Goal: Browse casually: Explore the website without a specific task or goal

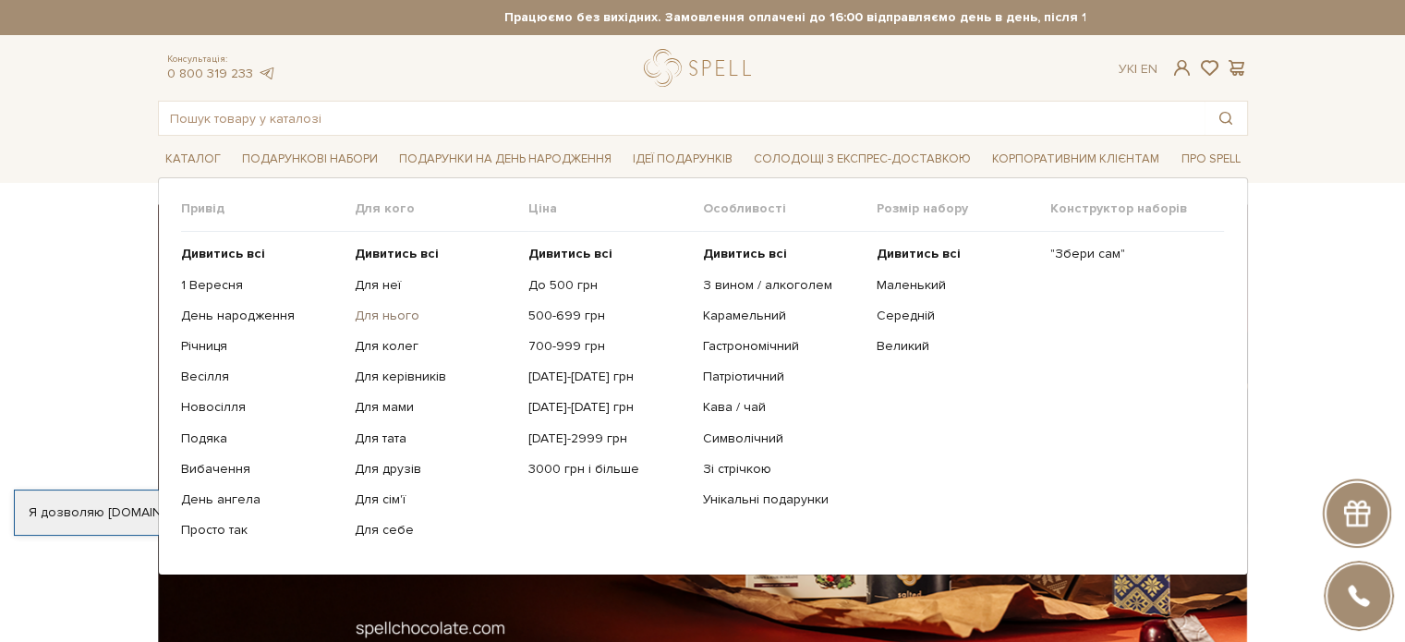
click at [382, 321] on link "Для нього" at bounding box center [435, 316] width 160 height 17
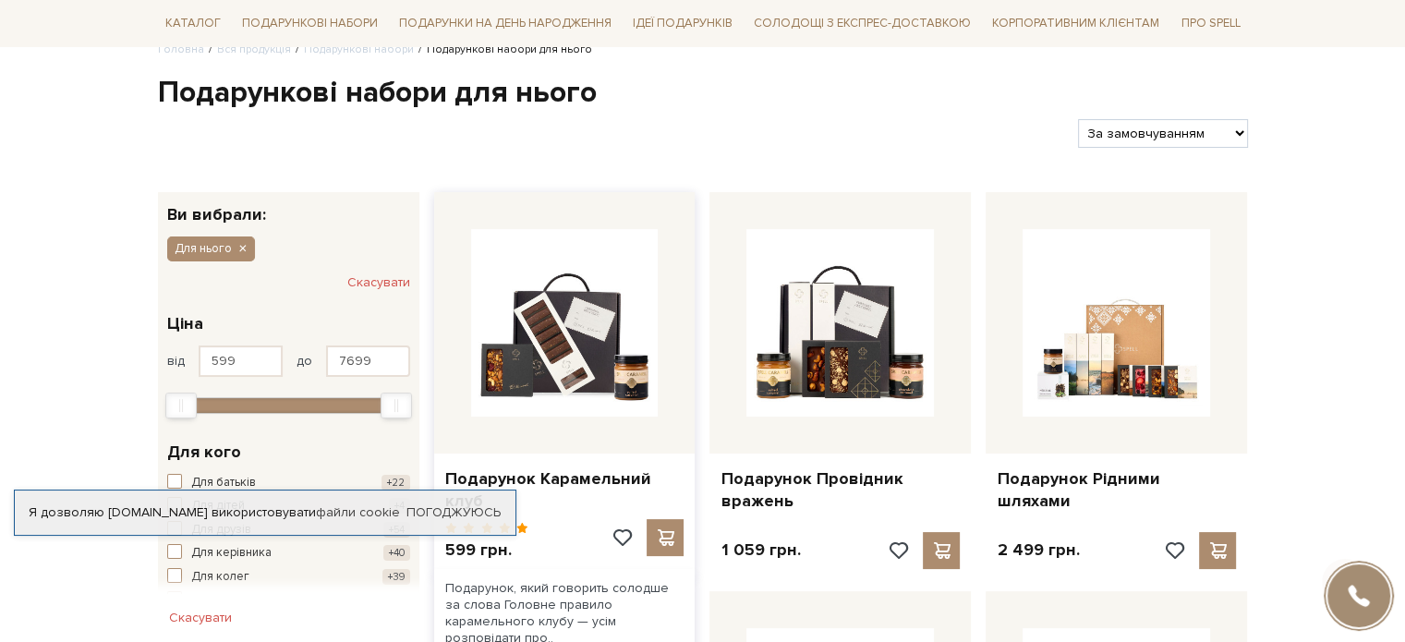
scroll to position [277, 0]
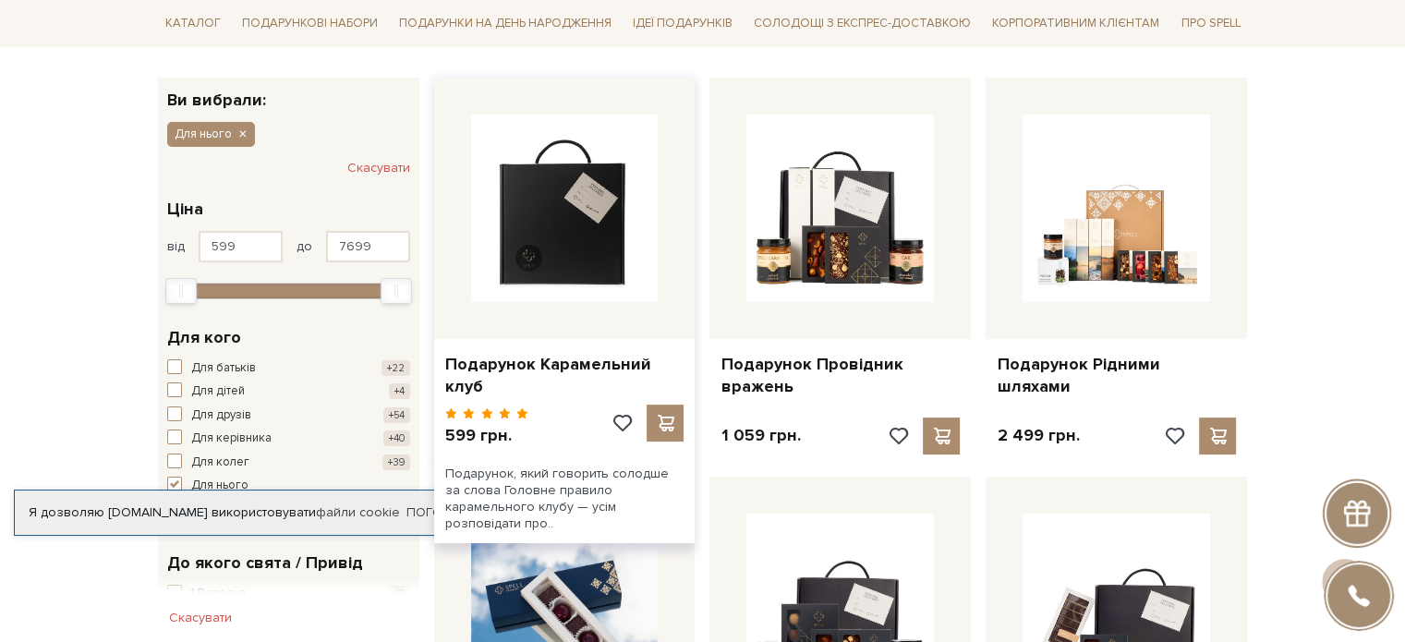
click at [613, 263] on img at bounding box center [565, 209] width 188 height 188
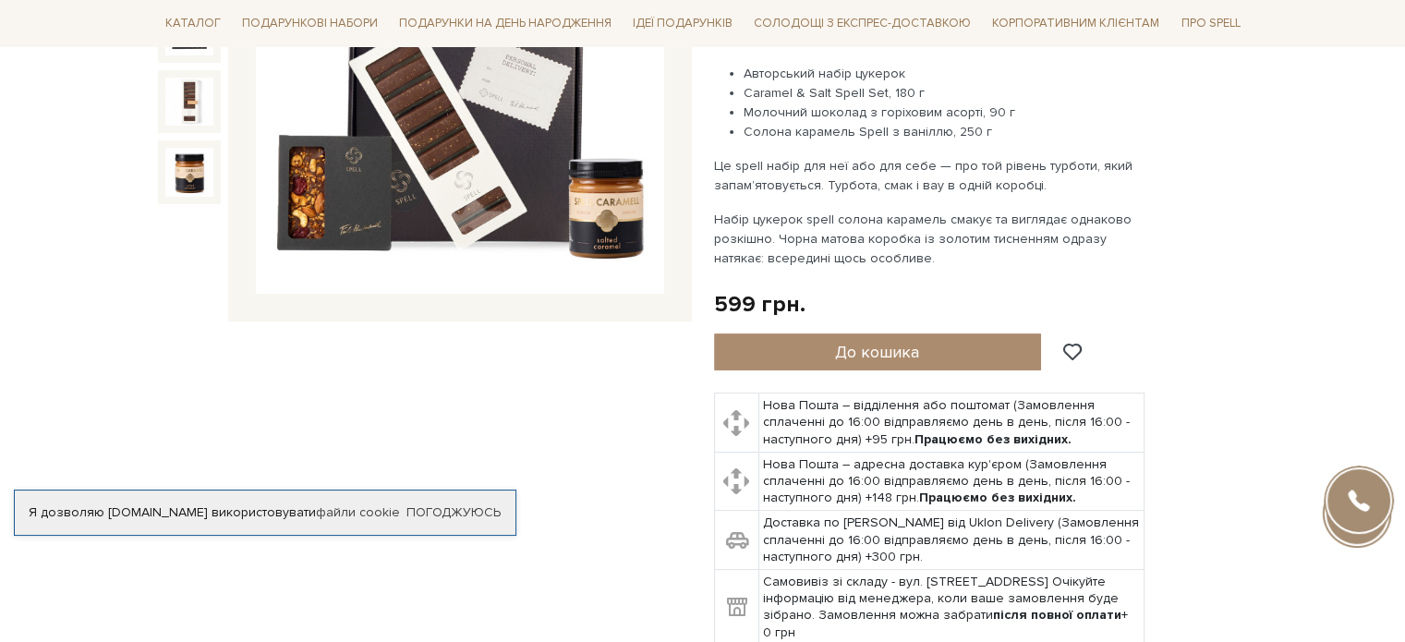
scroll to position [185, 0]
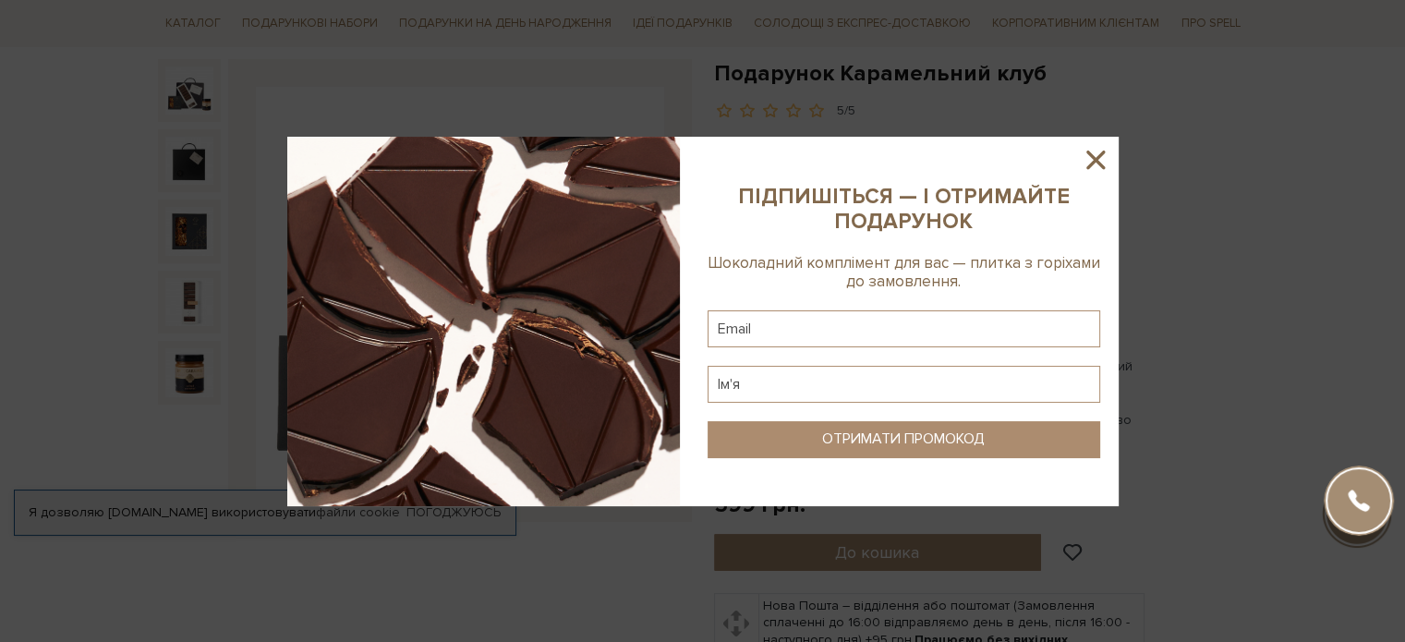
click at [1090, 161] on icon at bounding box center [1095, 159] width 31 height 31
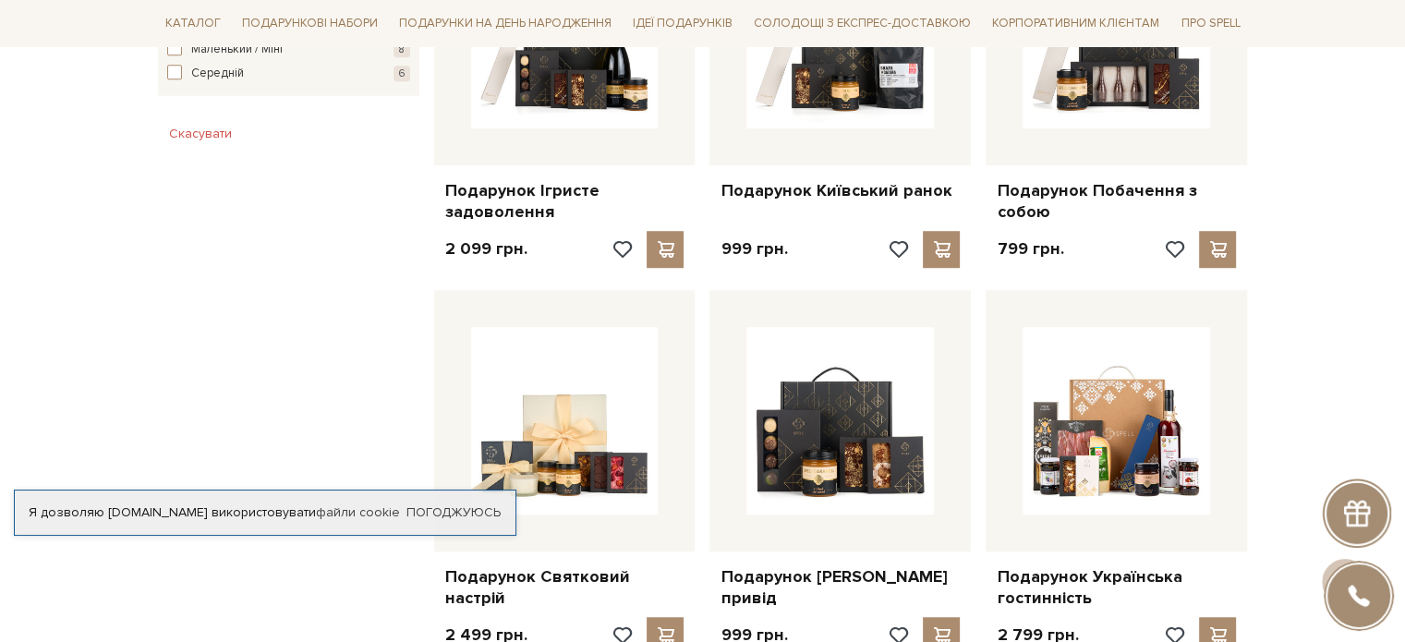
scroll to position [1201, 0]
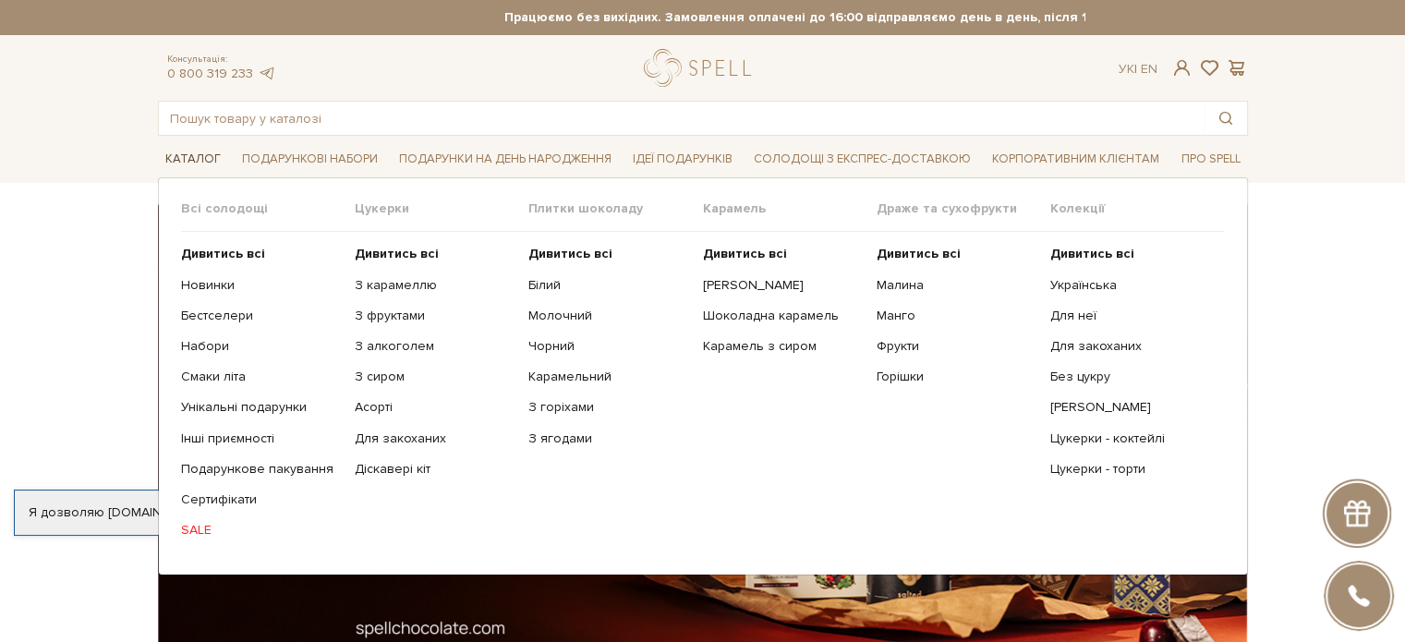
click at [184, 162] on span "Каталог" at bounding box center [193, 159] width 70 height 29
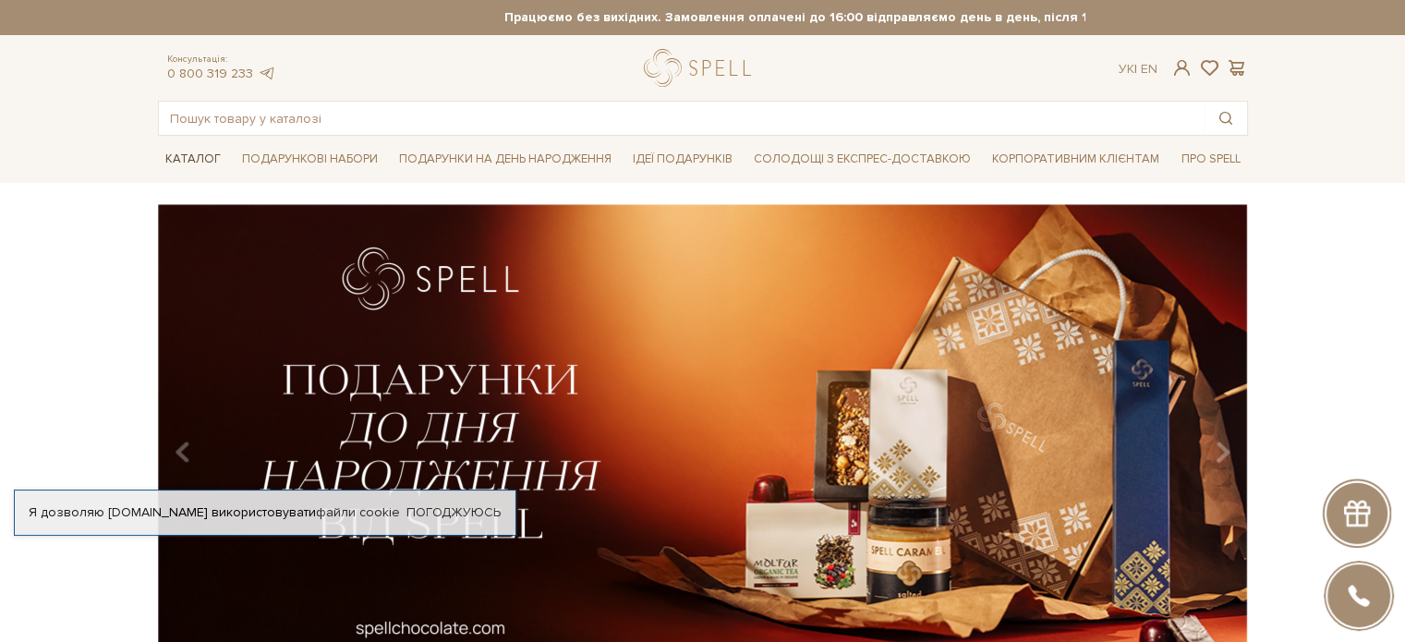
click at [175, 154] on span "Каталог" at bounding box center [193, 159] width 70 height 29
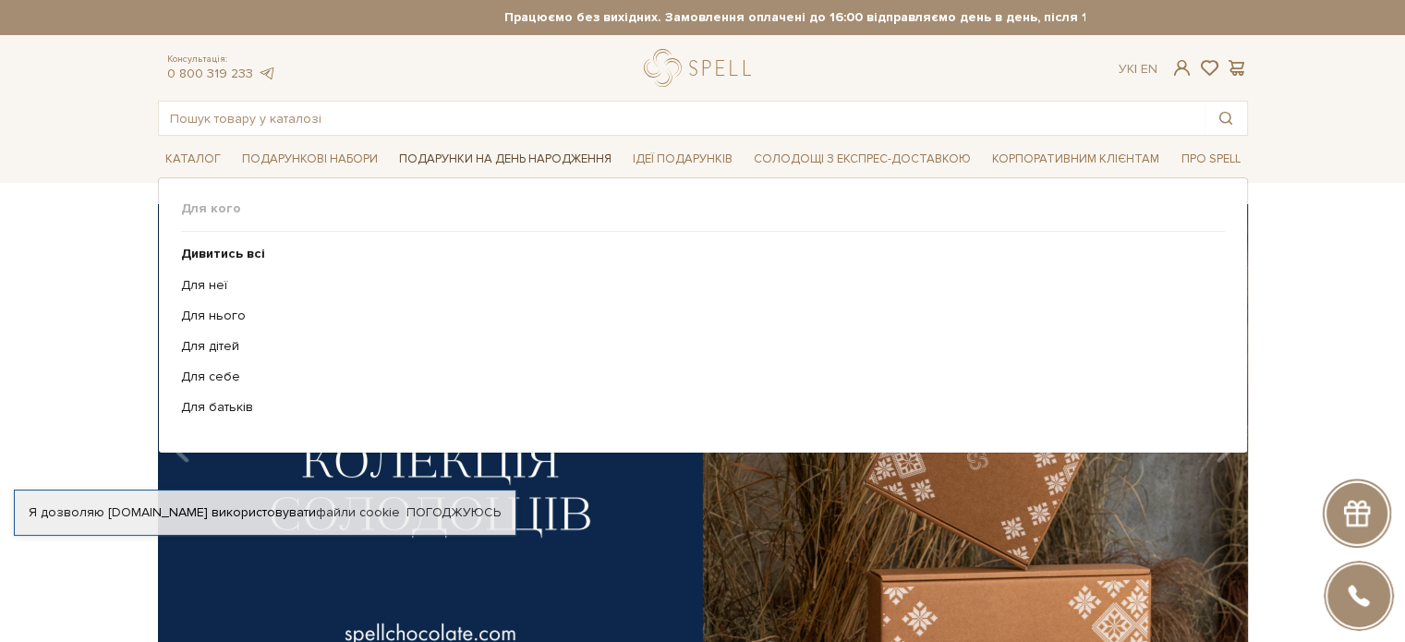
click at [527, 154] on span "Подарунки на День народження" at bounding box center [505, 159] width 227 height 29
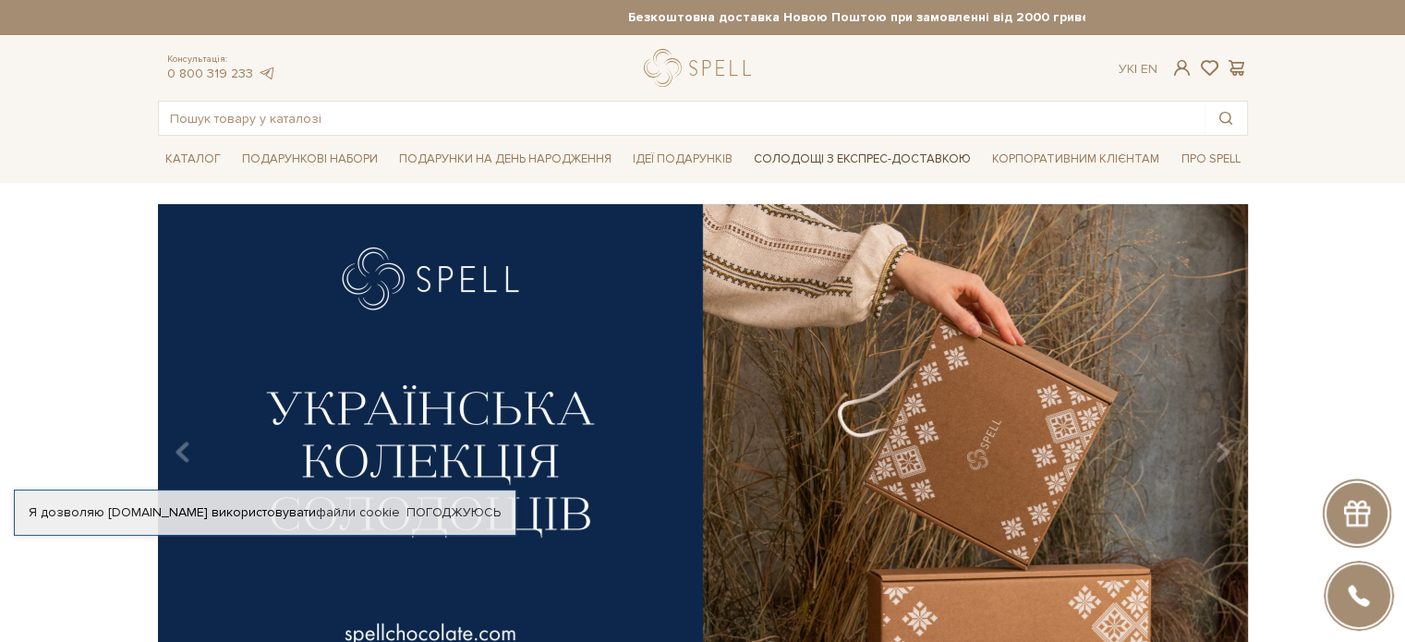
click at [863, 158] on link "Солодощі з експрес-доставкою" at bounding box center [862, 158] width 232 height 31
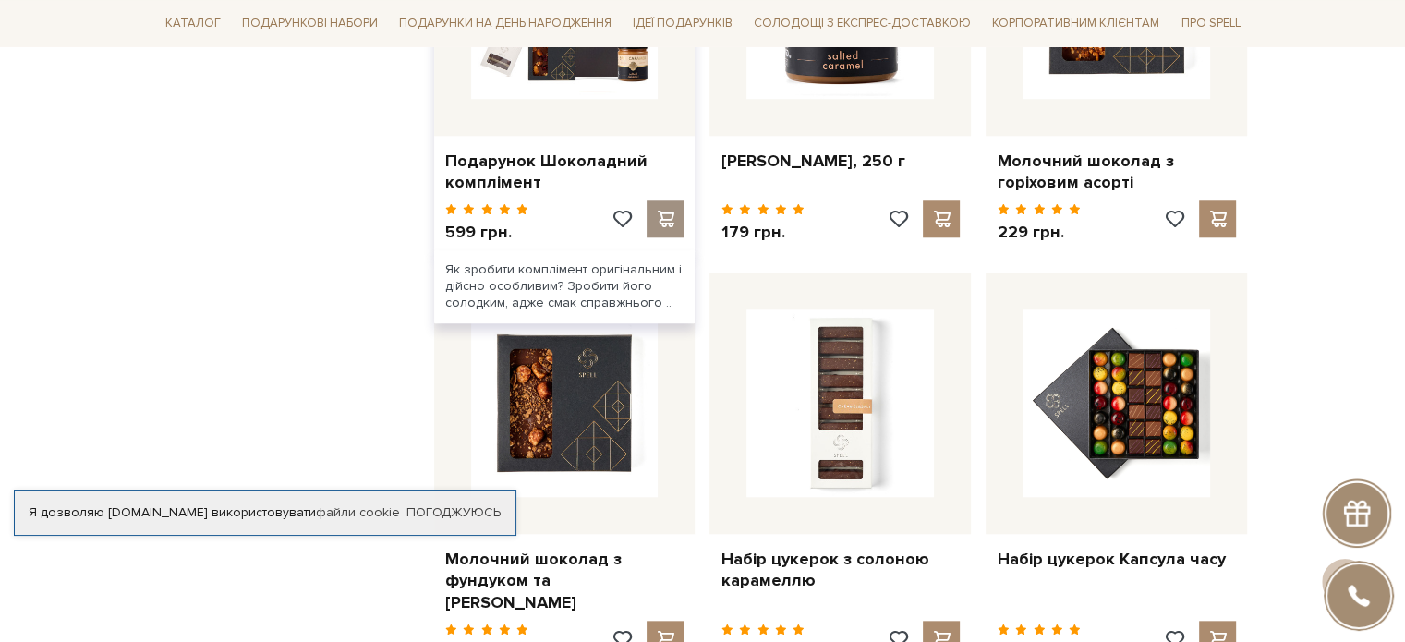
scroll to position [1570, 0]
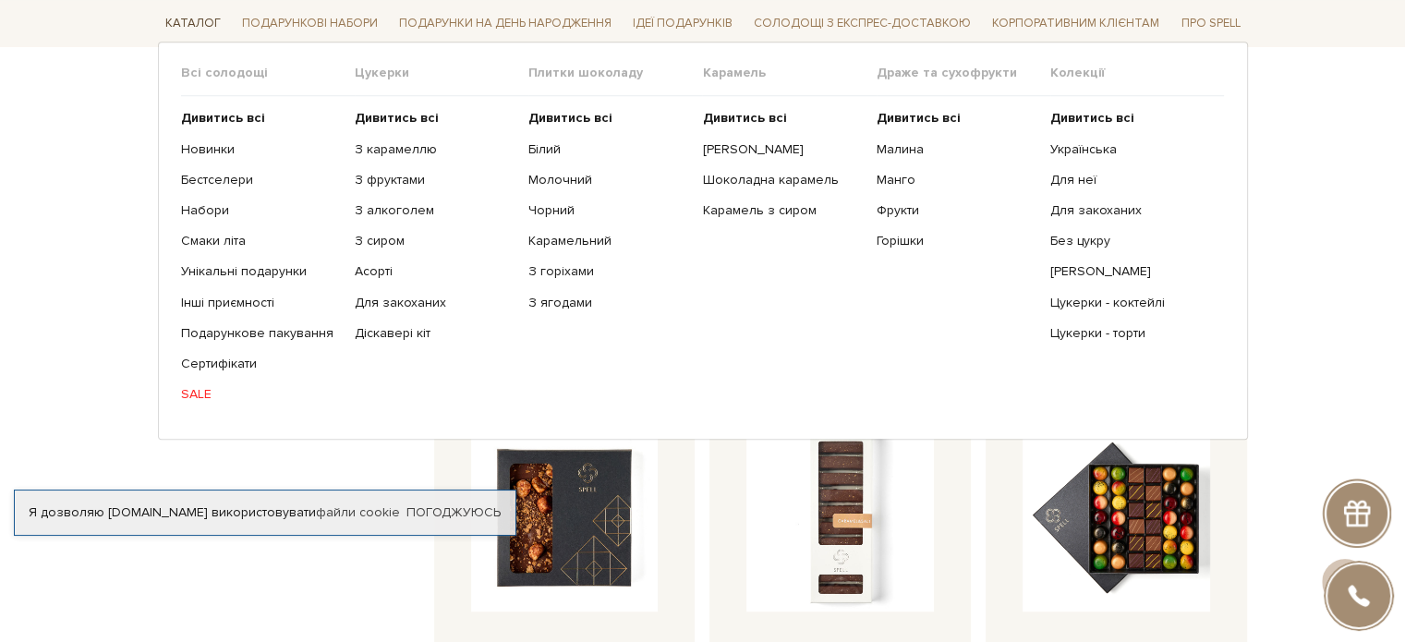
click at [185, 22] on span "Каталог" at bounding box center [193, 23] width 70 height 29
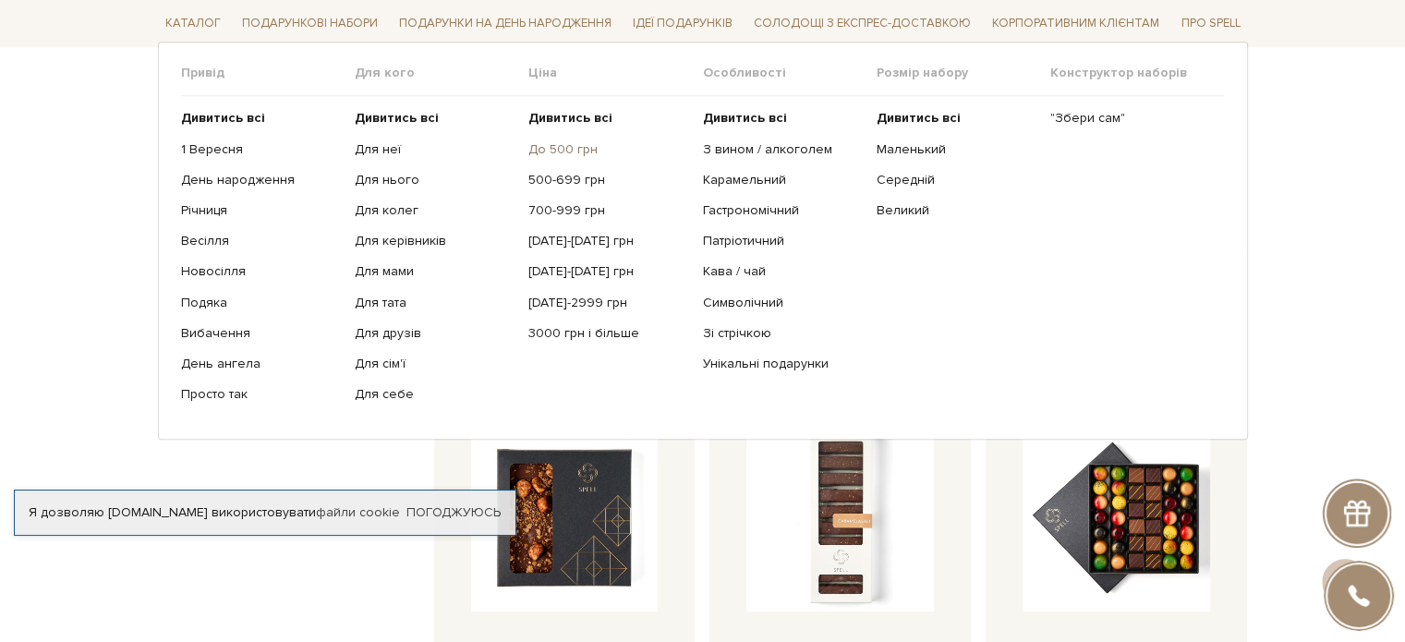
click at [558, 152] on link "До 500 грн" at bounding box center [608, 148] width 160 height 17
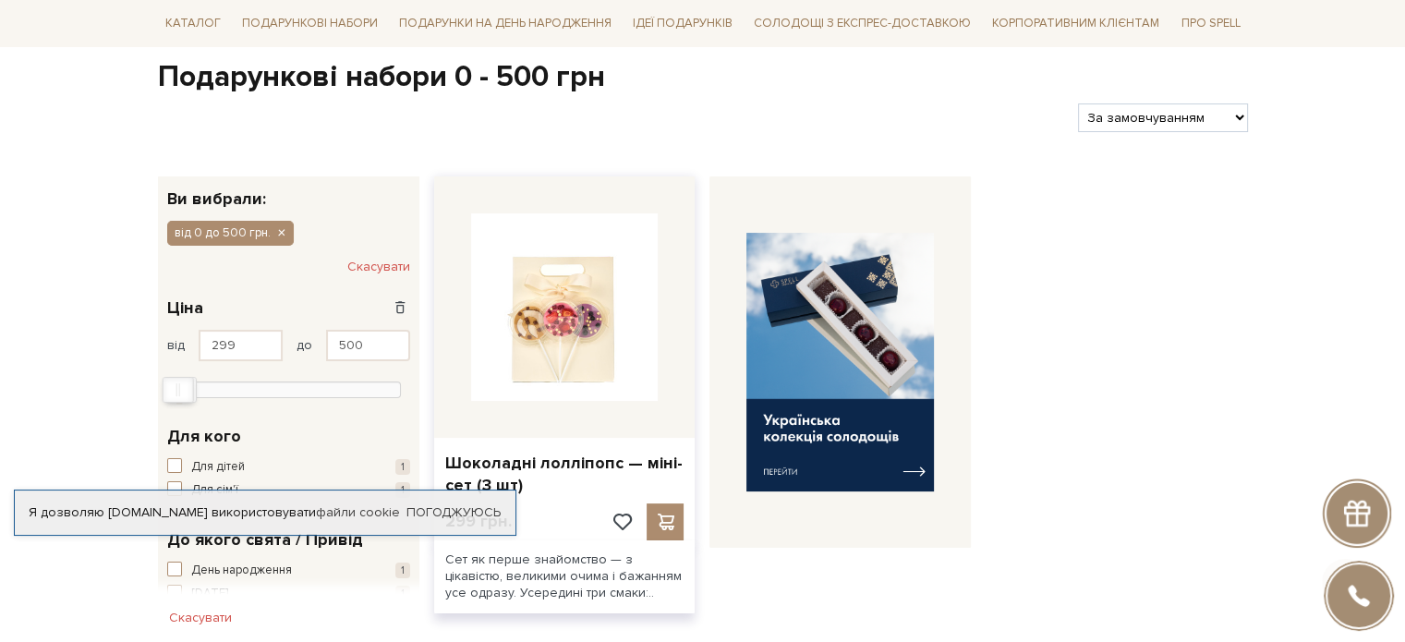
scroll to position [370, 0]
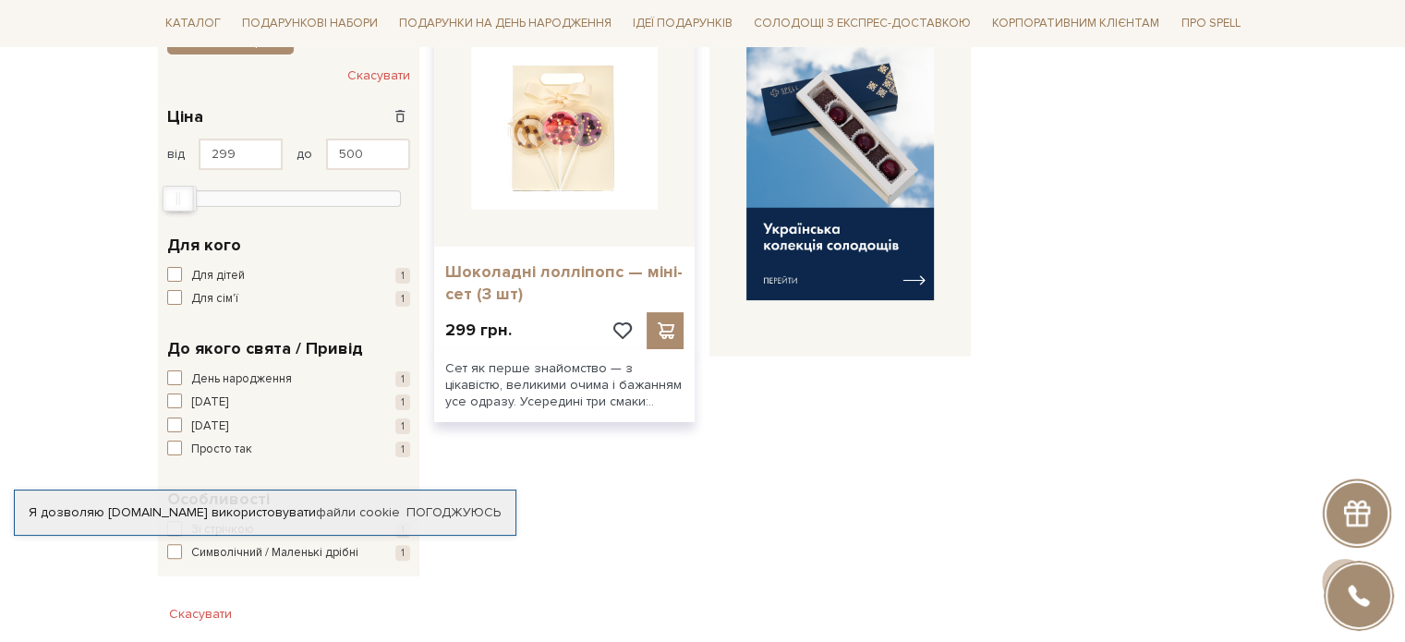
click at [523, 271] on link "Шоколадні лолліпопс — міні-сет (3 шт)" at bounding box center [564, 282] width 239 height 43
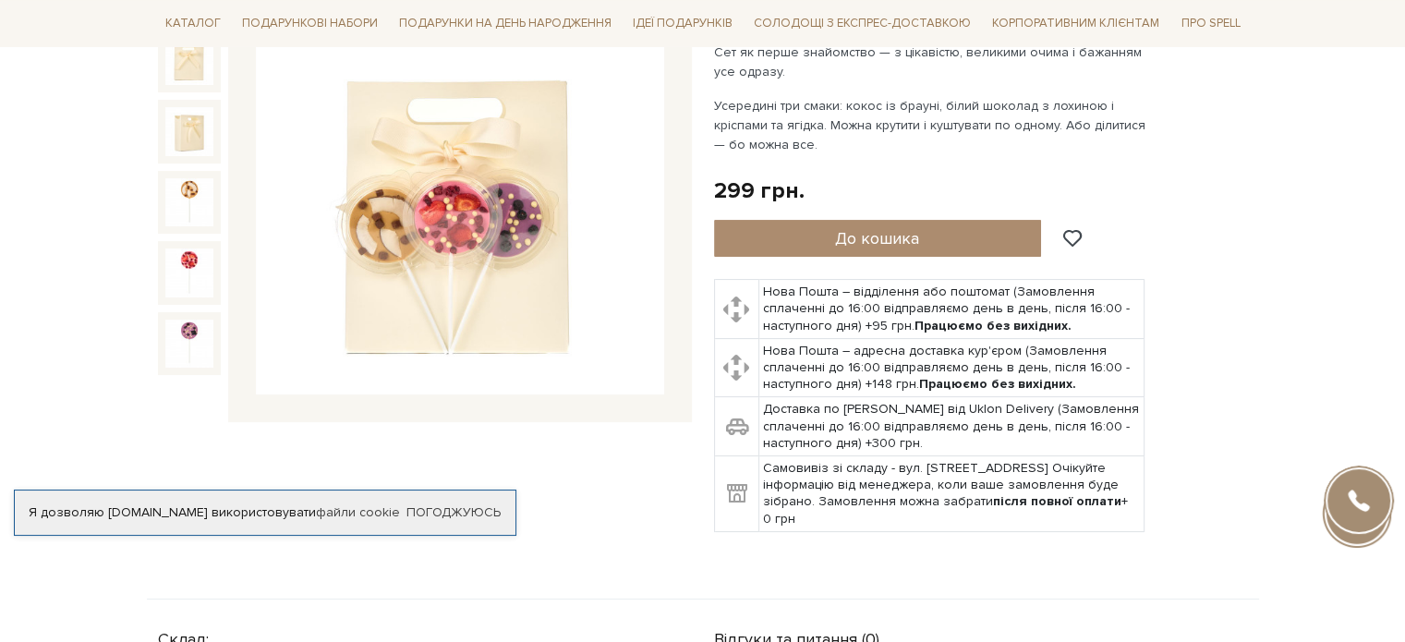
scroll to position [185, 0]
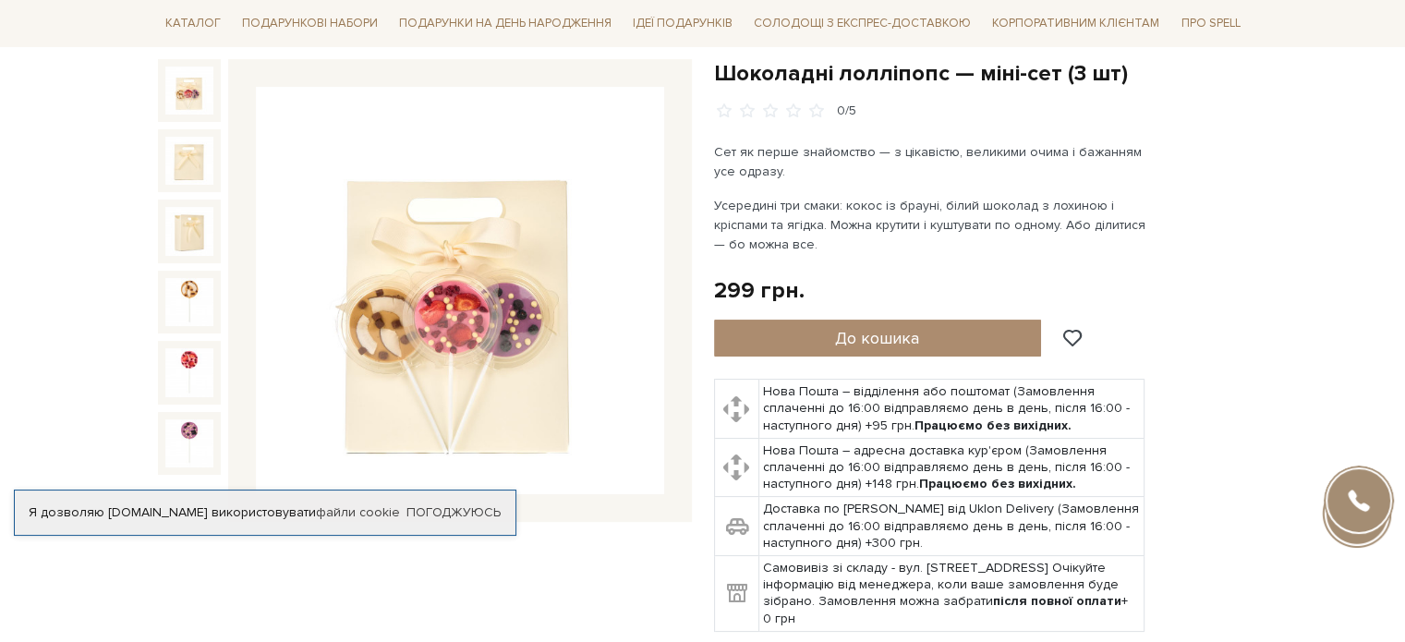
click at [181, 91] on img at bounding box center [189, 91] width 48 height 48
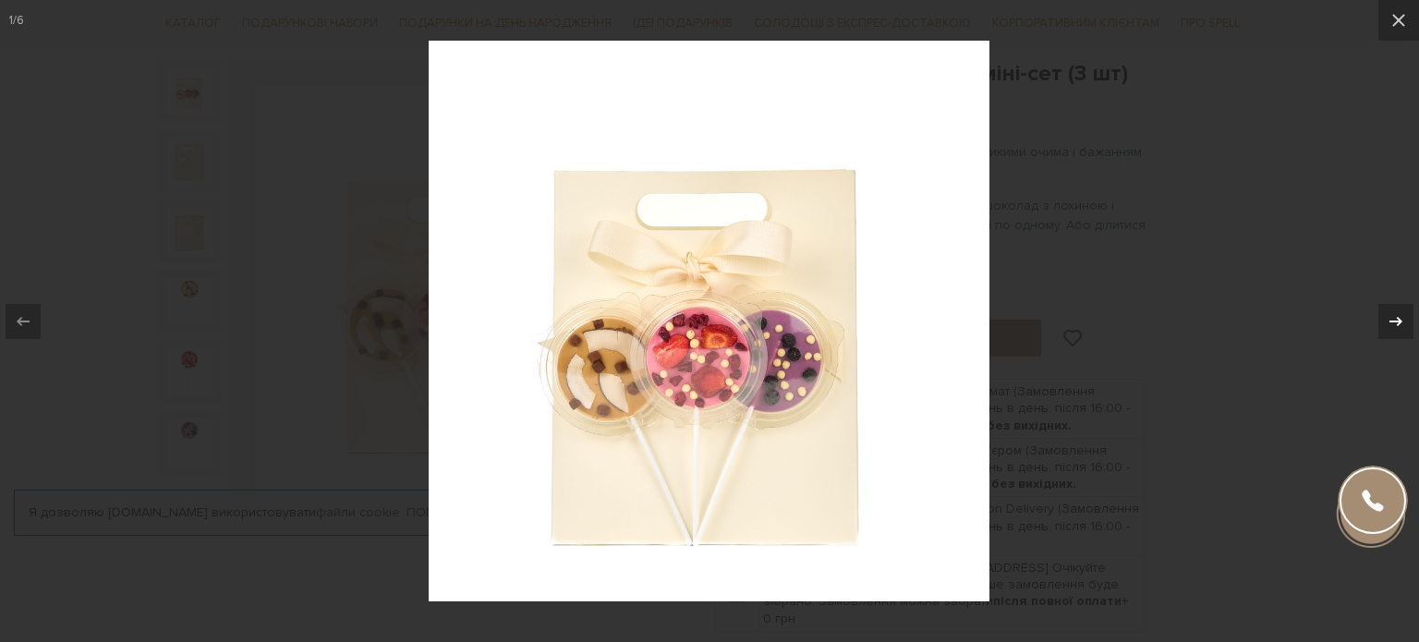
click at [1397, 313] on icon at bounding box center [1396, 321] width 22 height 22
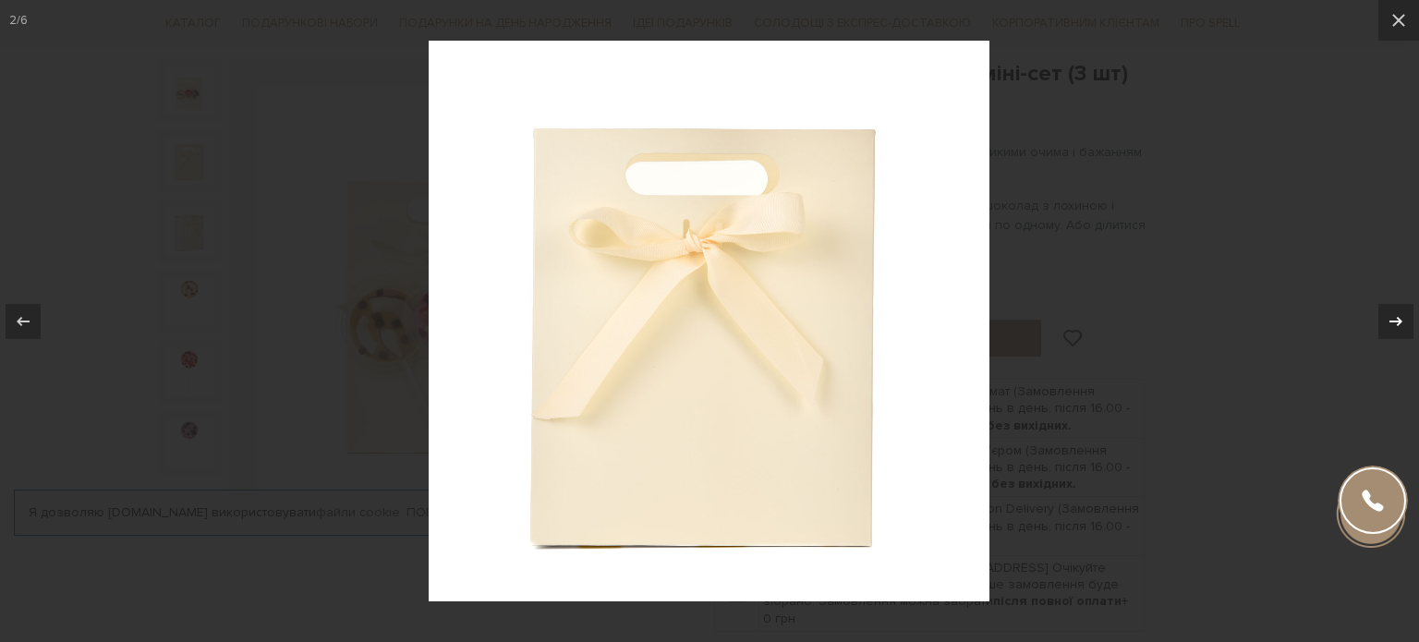
click at [1397, 313] on icon at bounding box center [1396, 321] width 22 height 22
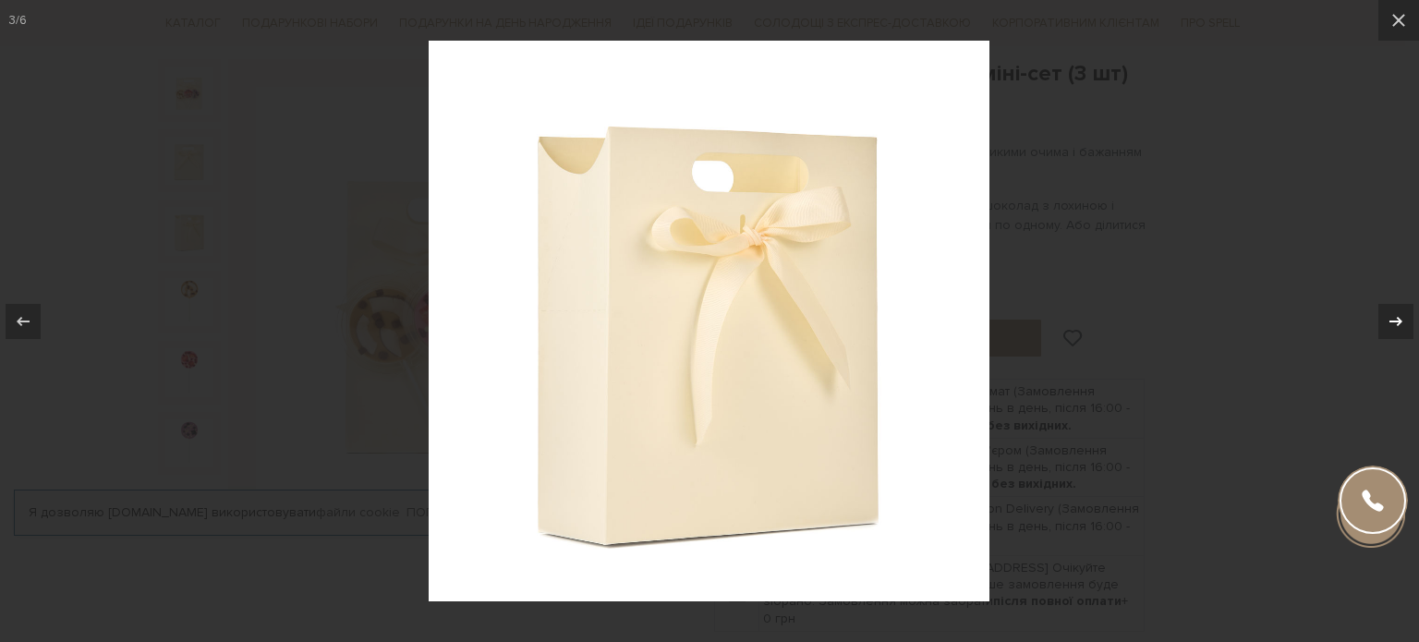
click at [1397, 313] on icon at bounding box center [1396, 321] width 22 height 22
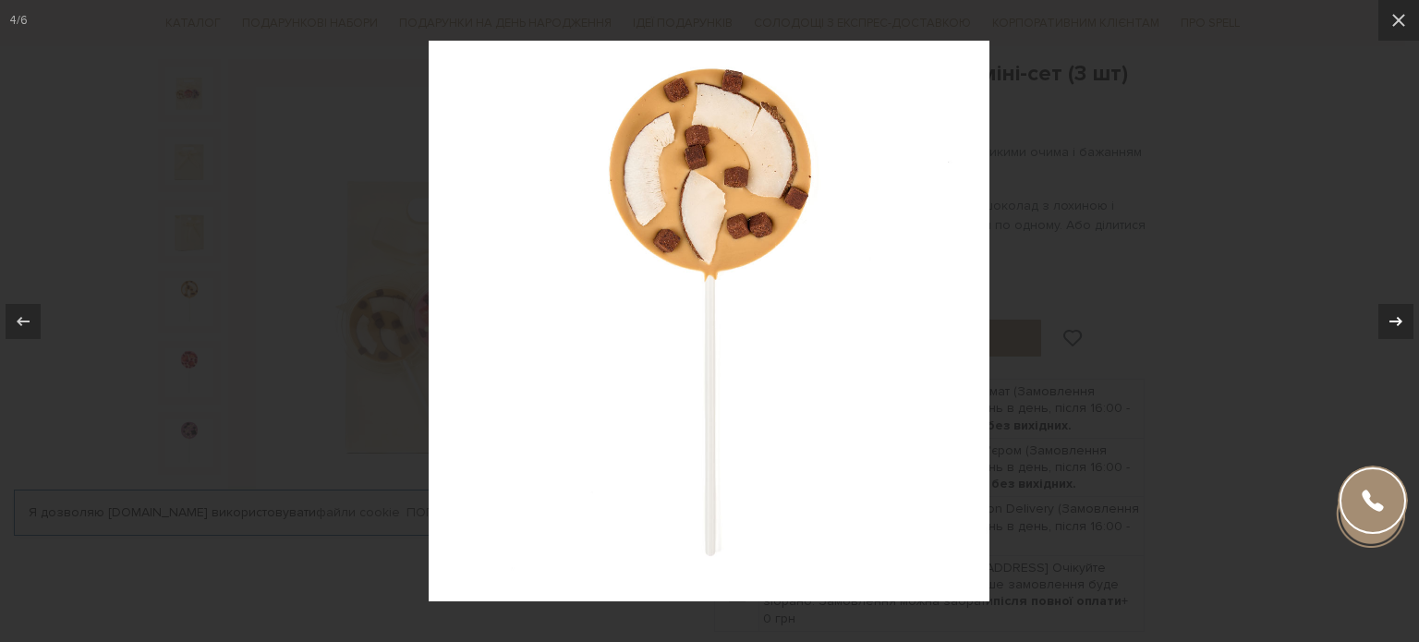
click at [1397, 313] on icon at bounding box center [1396, 321] width 22 height 22
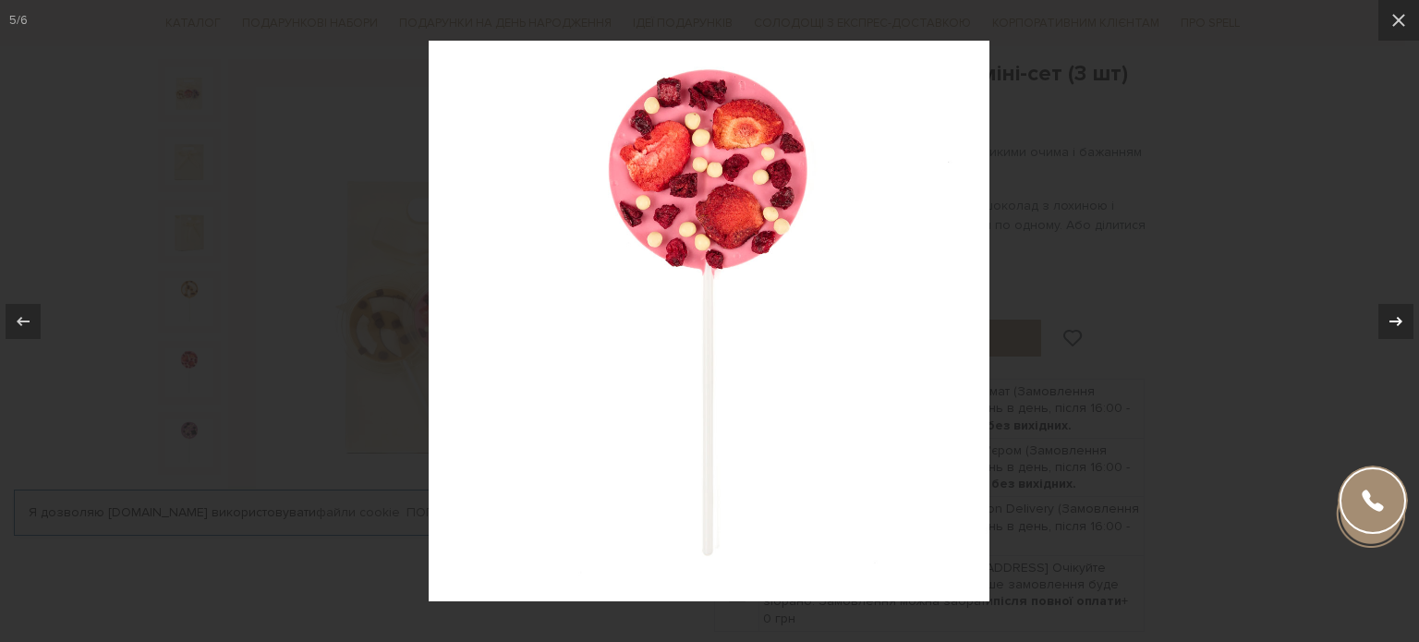
click at [1397, 313] on icon at bounding box center [1396, 321] width 22 height 22
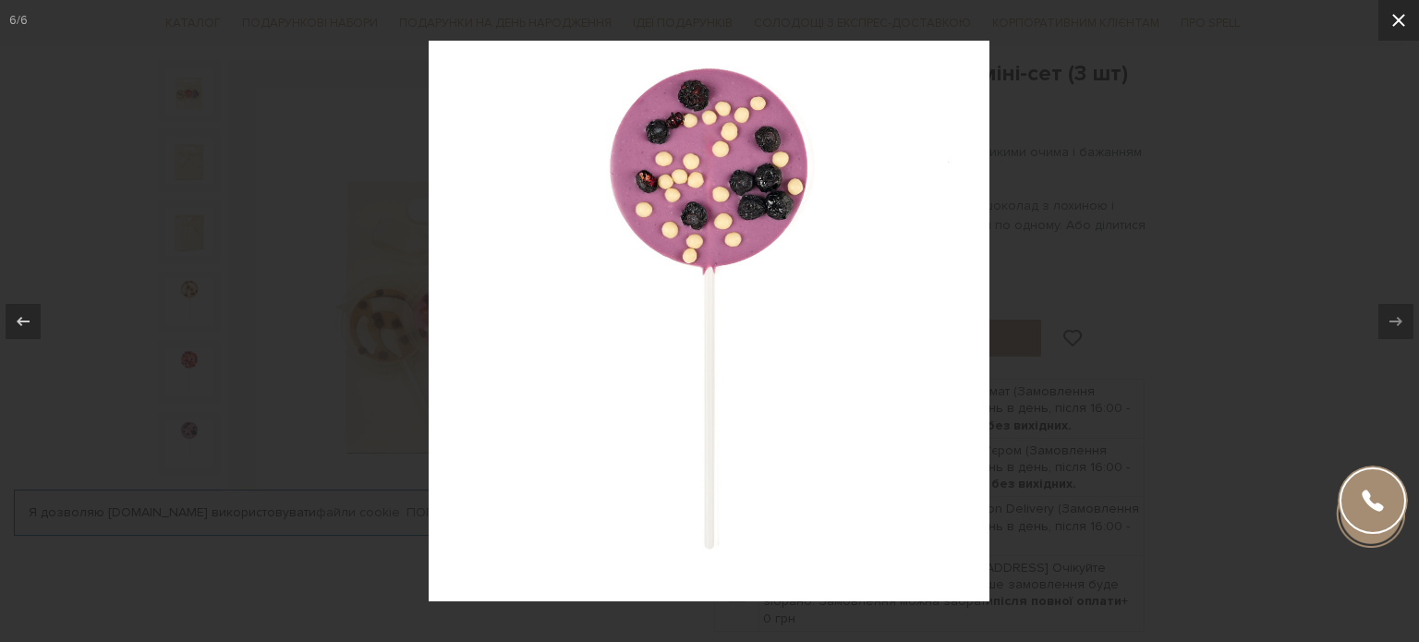
click at [1404, 32] on button at bounding box center [1398, 20] width 41 height 41
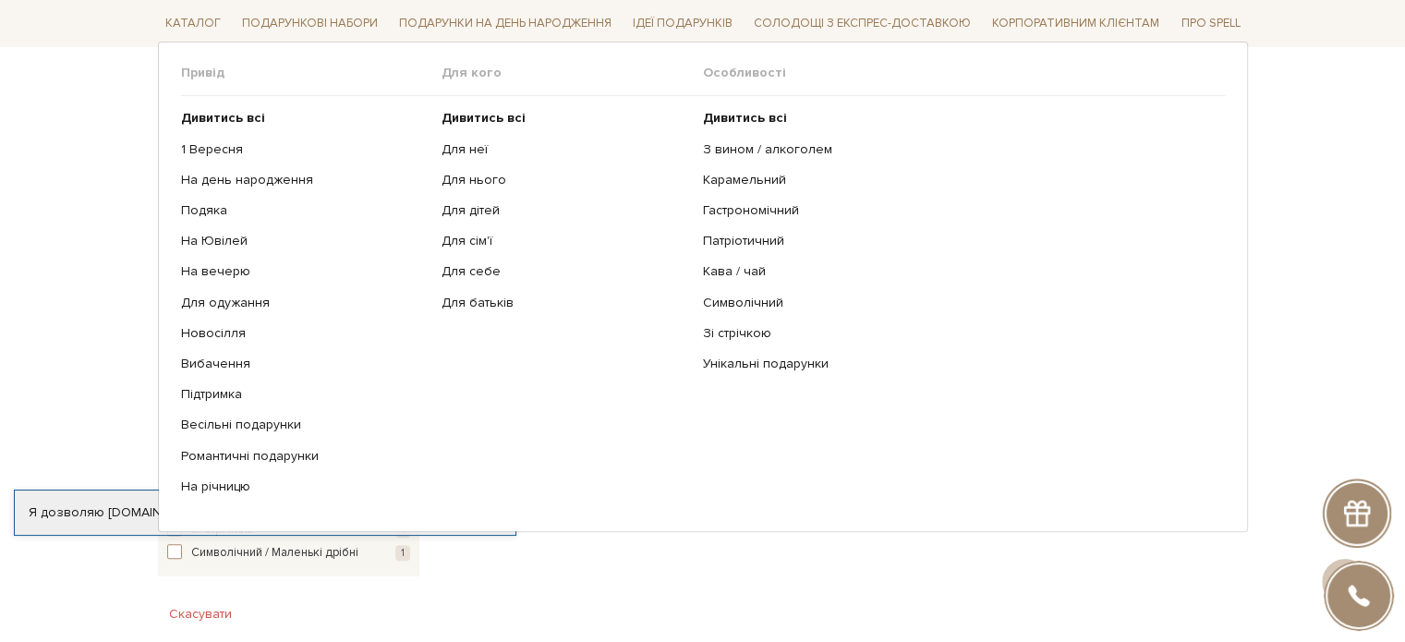
scroll to position [92, 0]
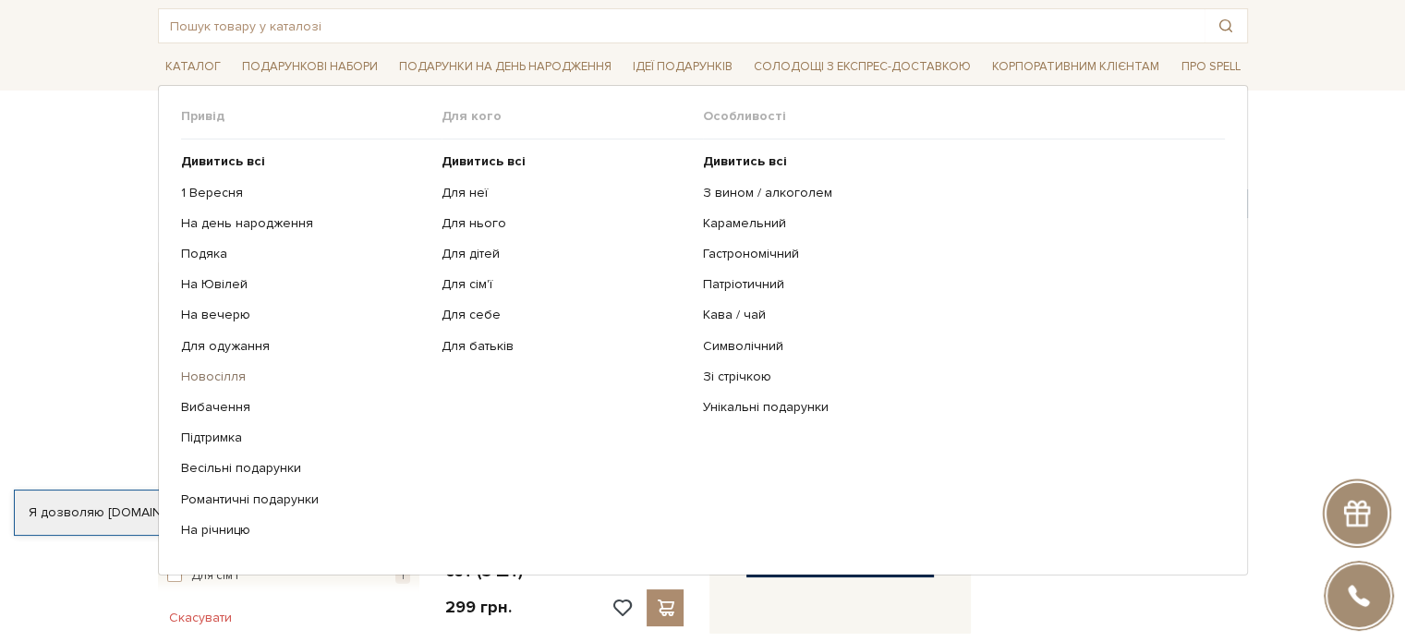
click at [204, 375] on link "Новосілля" at bounding box center [305, 377] width 248 height 17
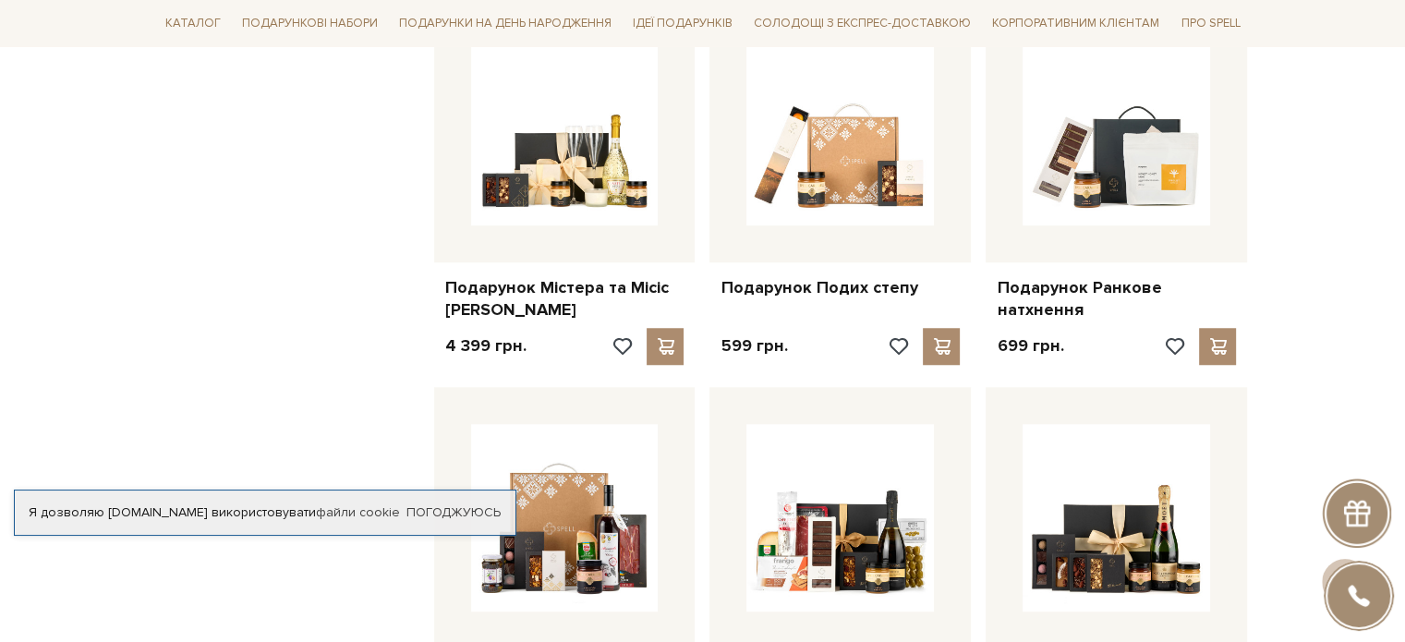
scroll to position [1386, 0]
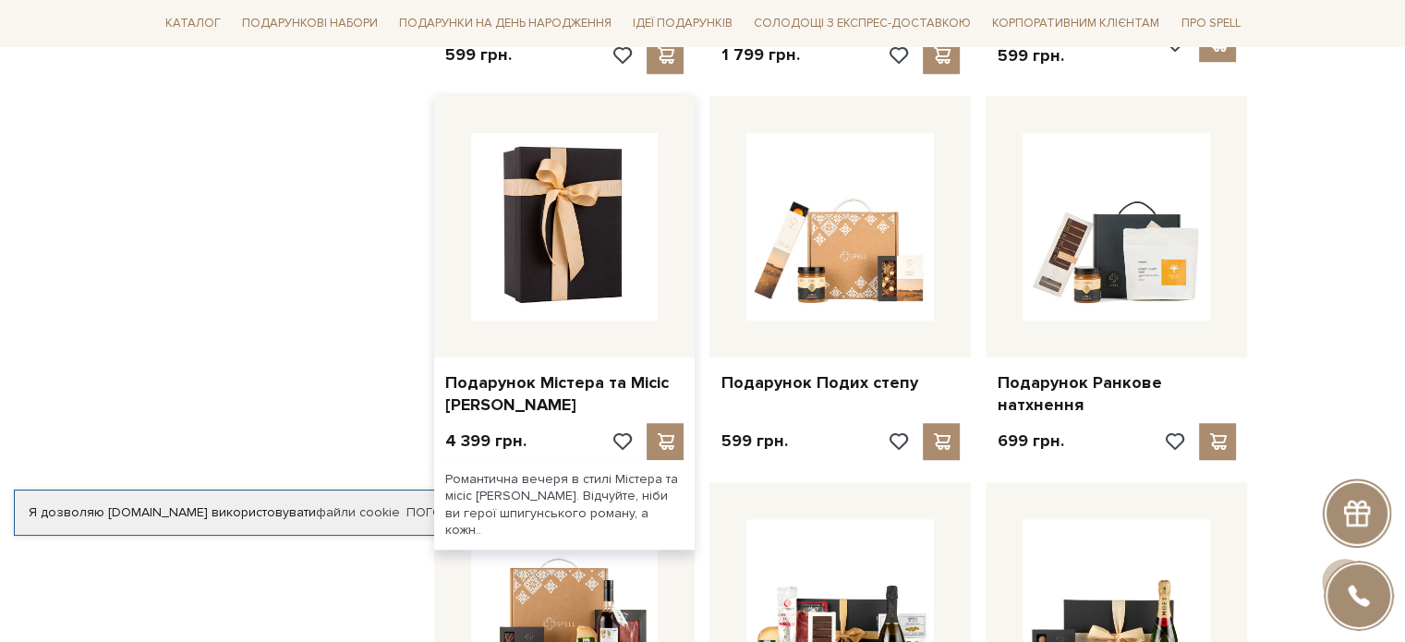
click at [518, 302] on img at bounding box center [565, 227] width 188 height 188
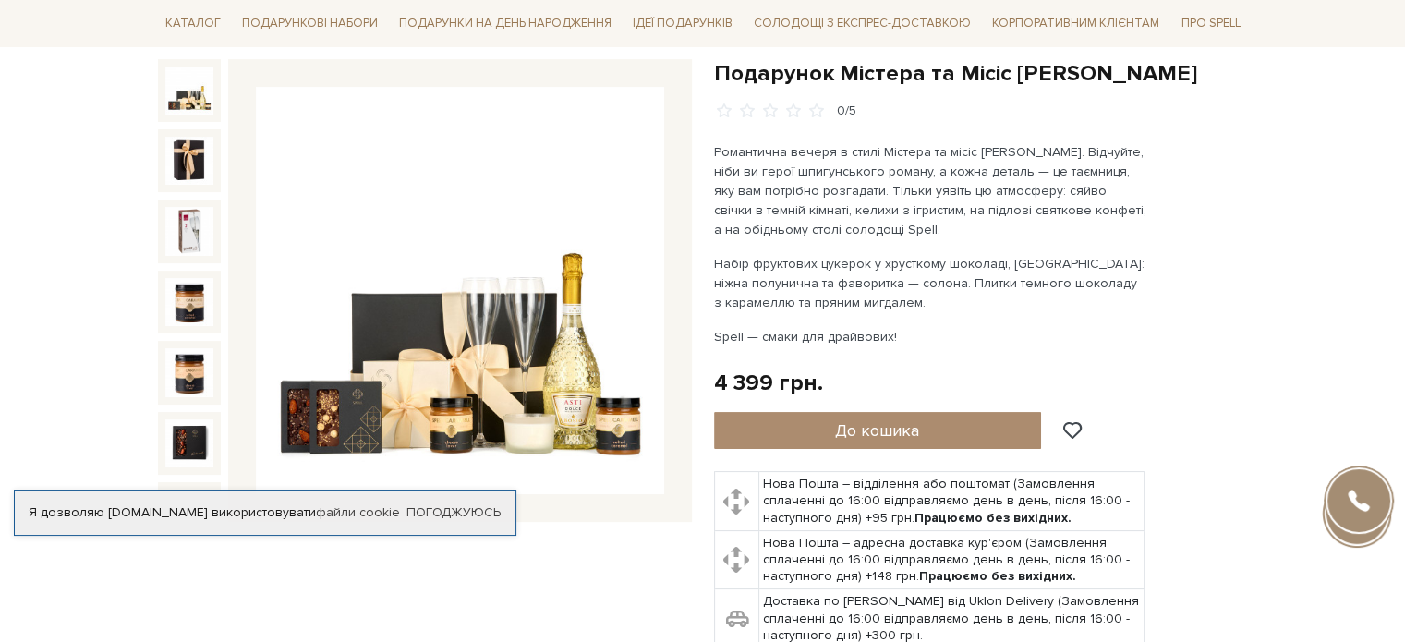
scroll to position [92, 0]
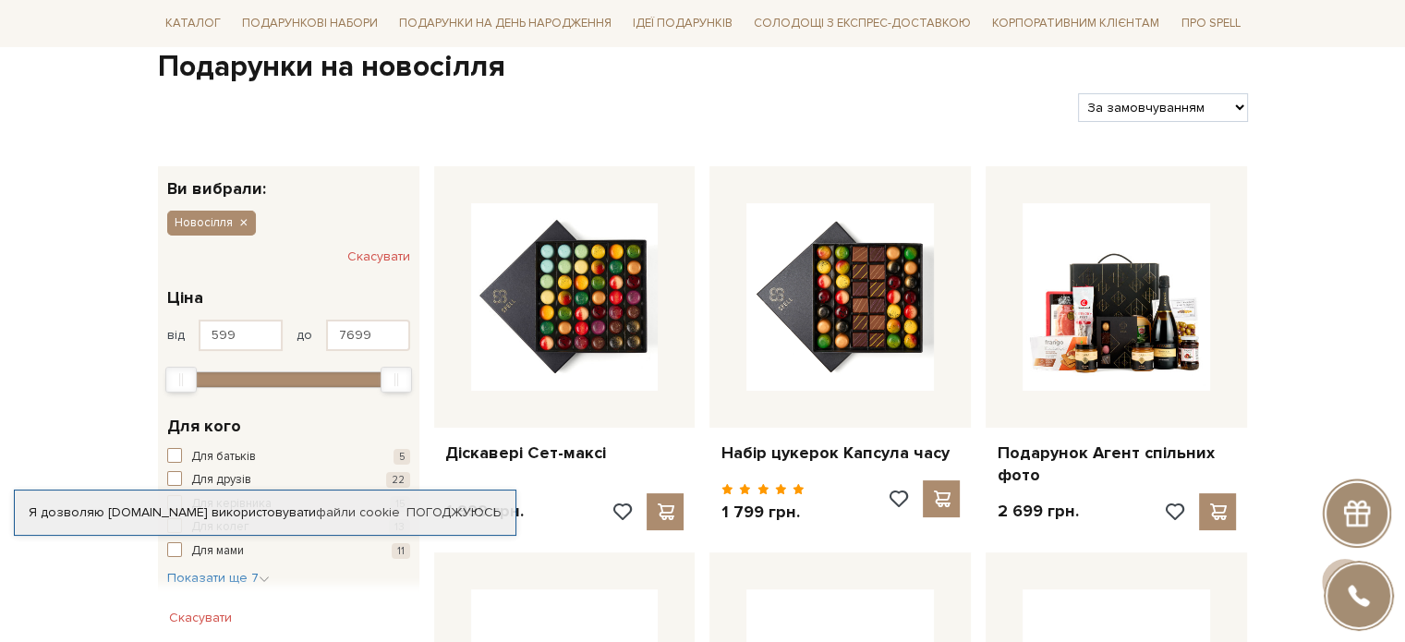
scroll to position [185, 0]
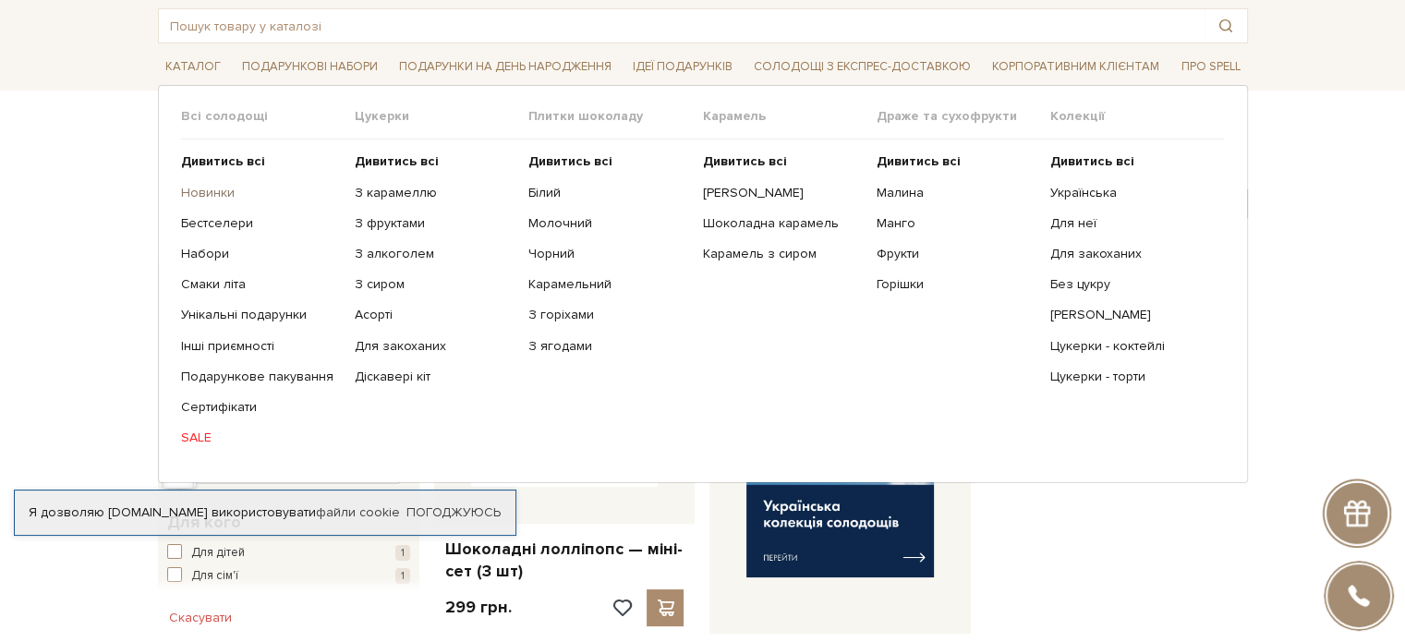
click at [204, 188] on link "Новинки" at bounding box center [261, 193] width 160 height 17
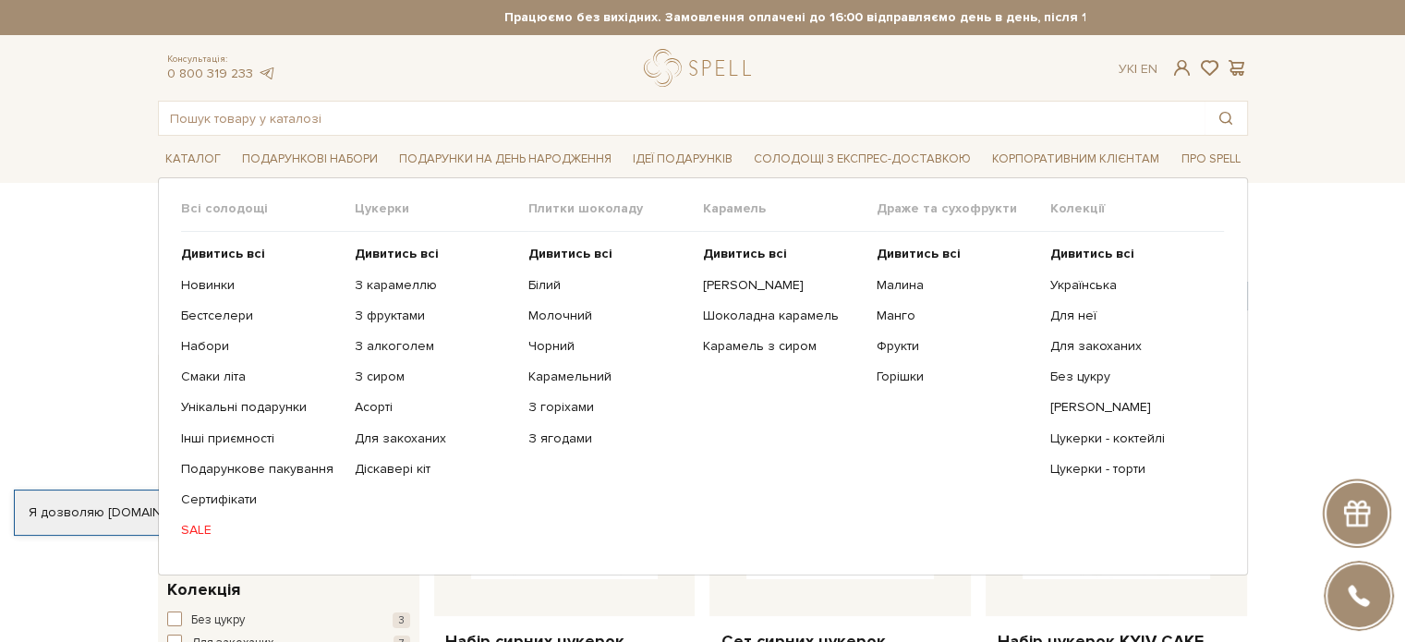
click at [194, 525] on link "SALE" at bounding box center [261, 530] width 160 height 17
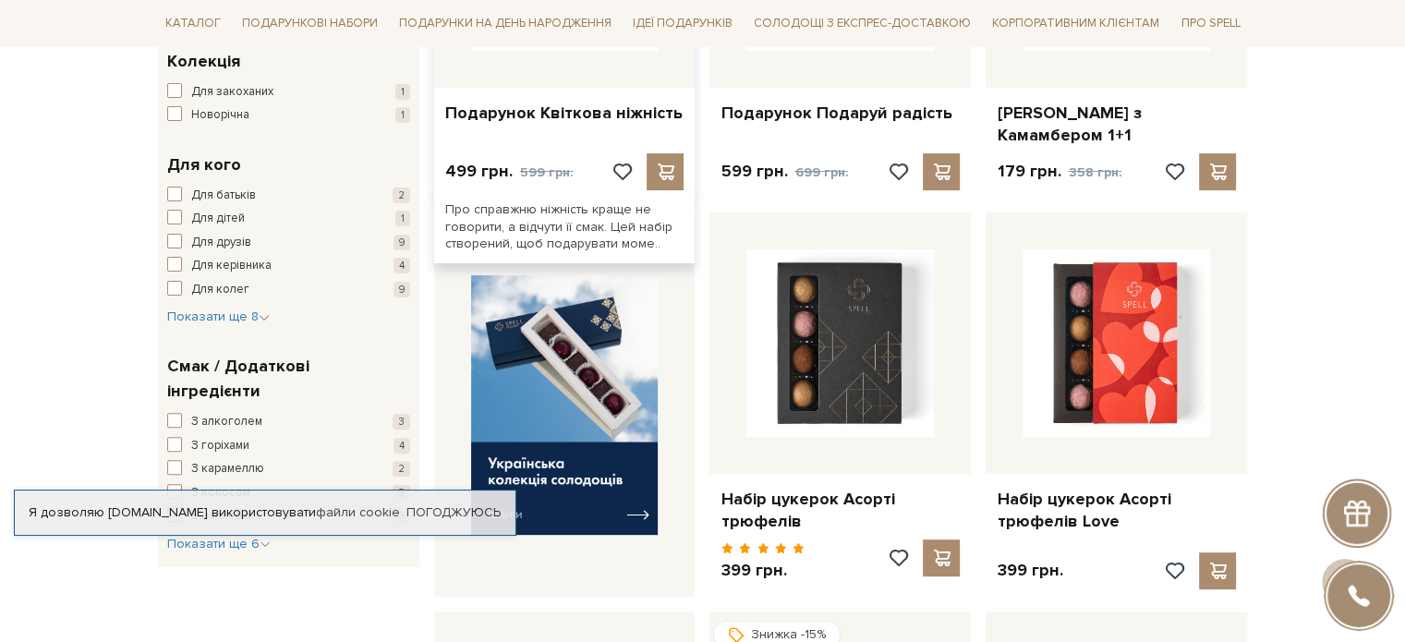
scroll to position [370, 0]
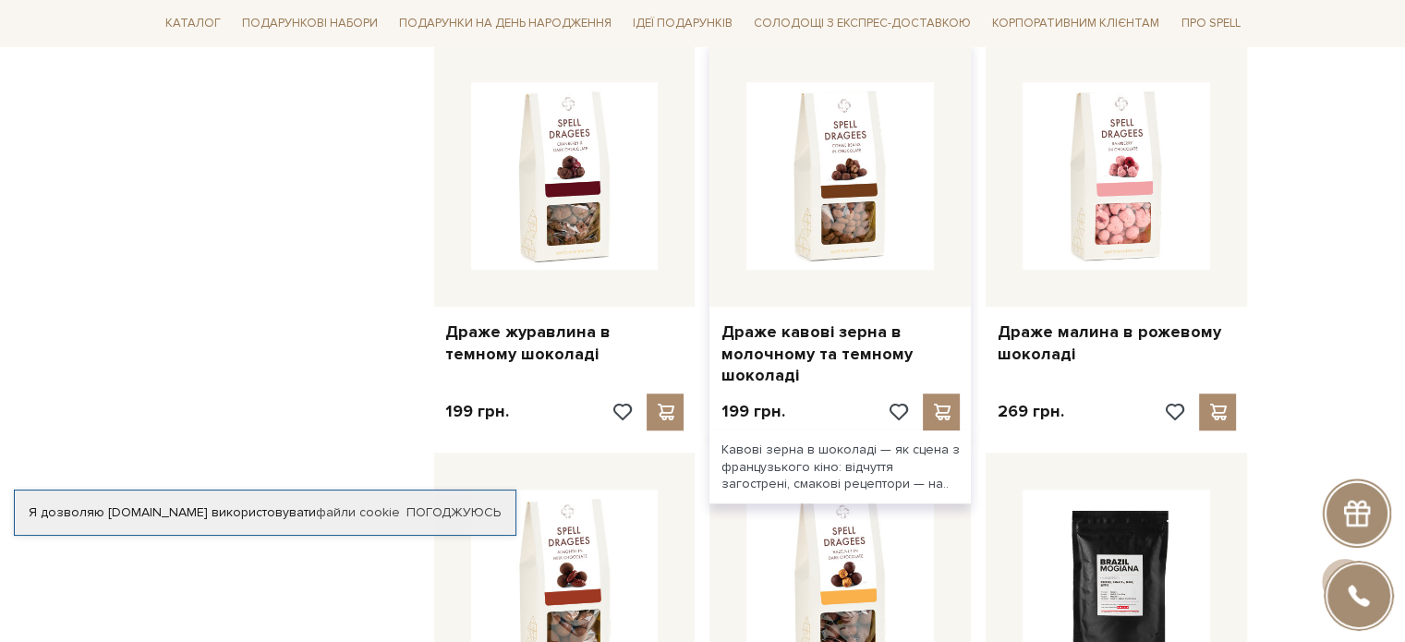
scroll to position [1478, 0]
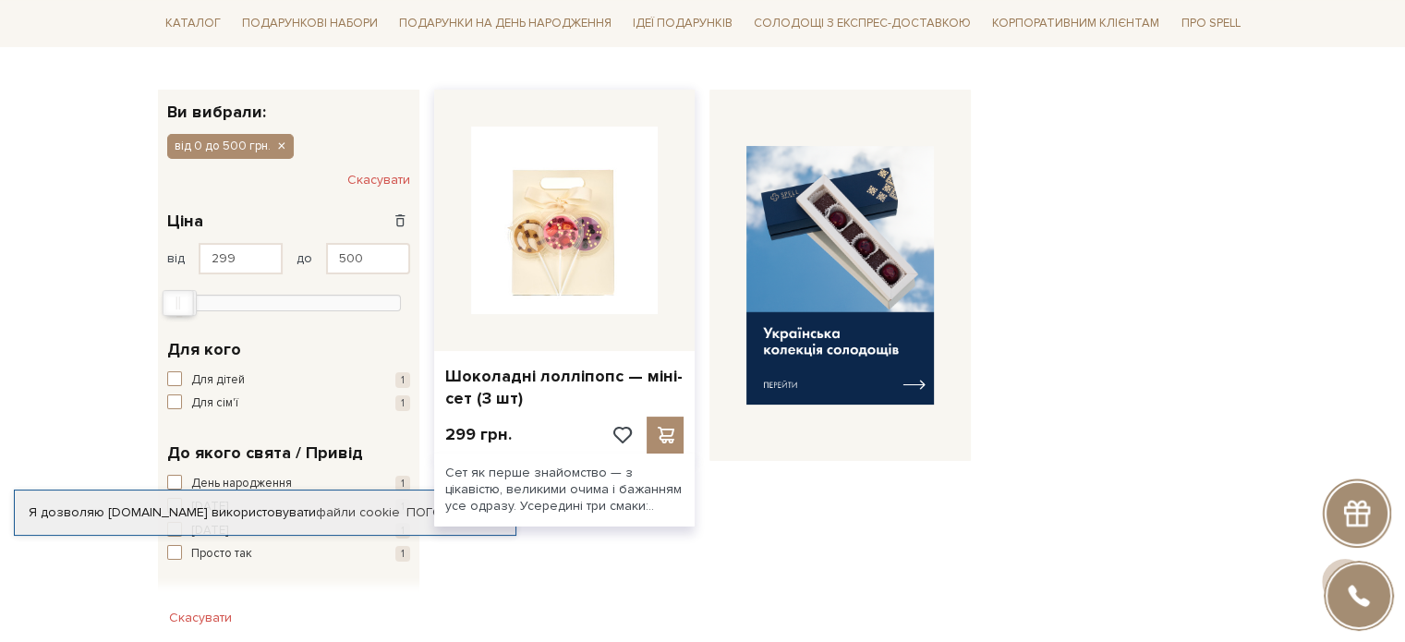
scroll to position [277, 0]
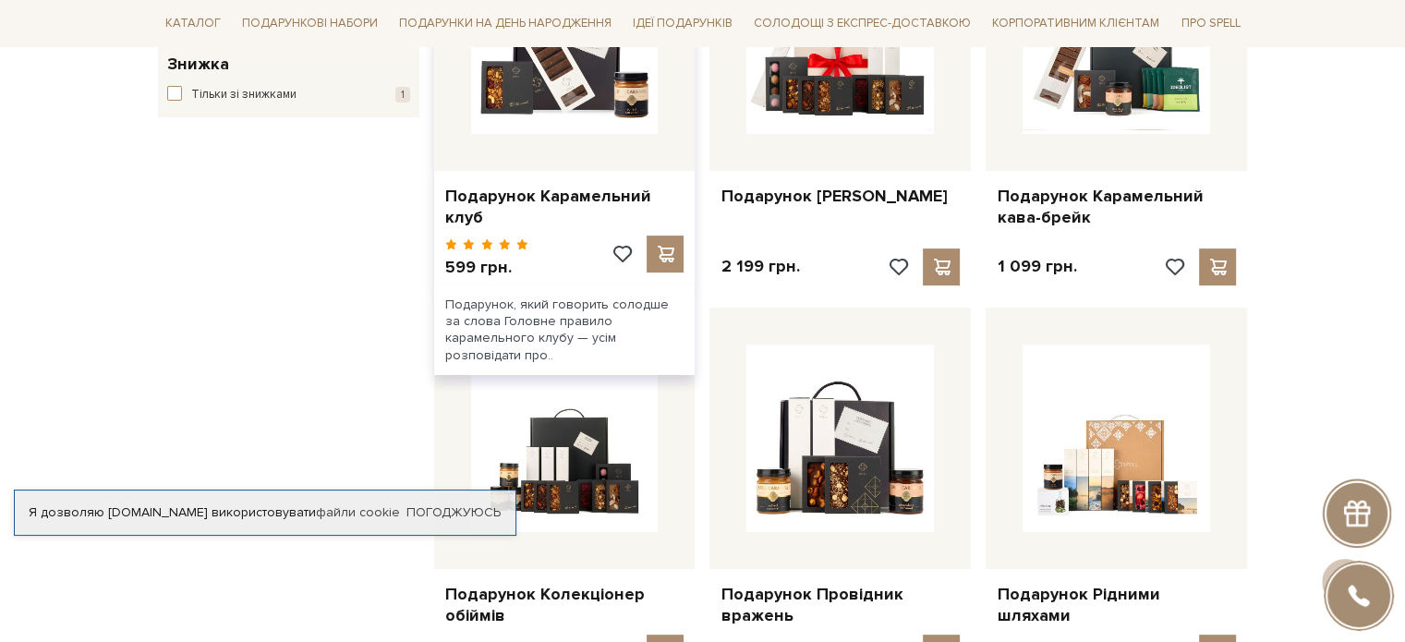
scroll to position [370, 0]
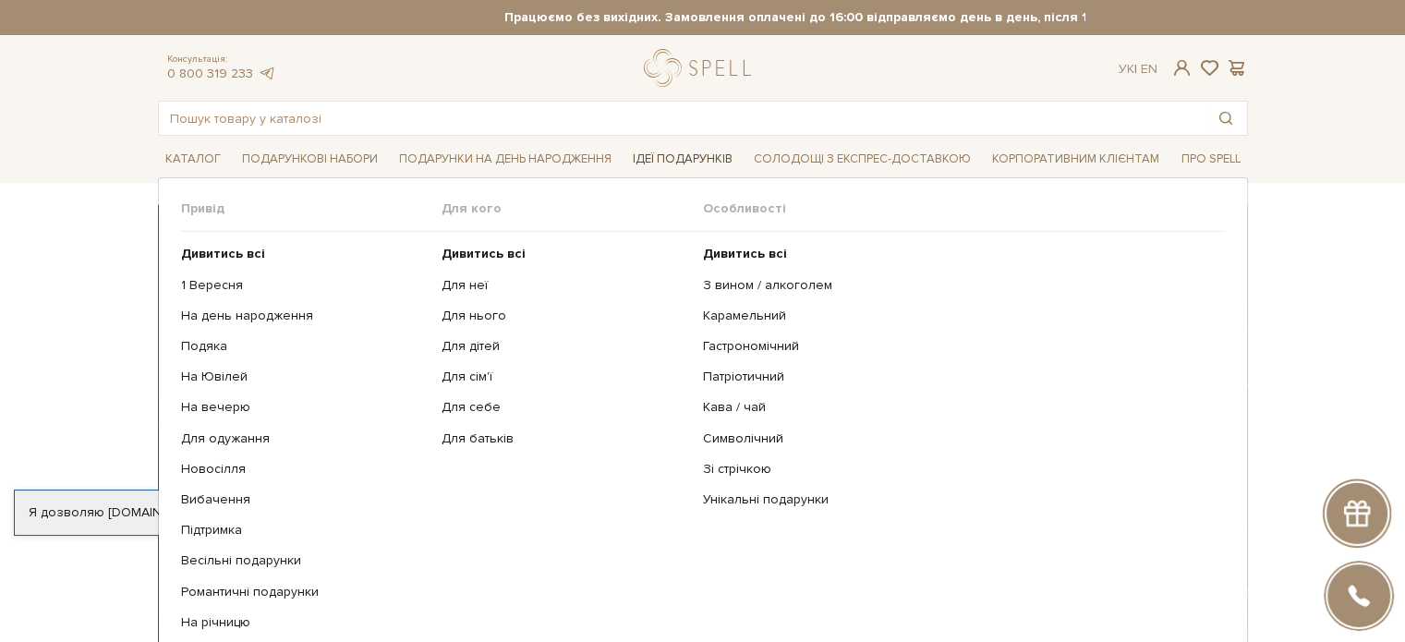
click at [684, 161] on span "Ідеї подарунків" at bounding box center [682, 159] width 115 height 29
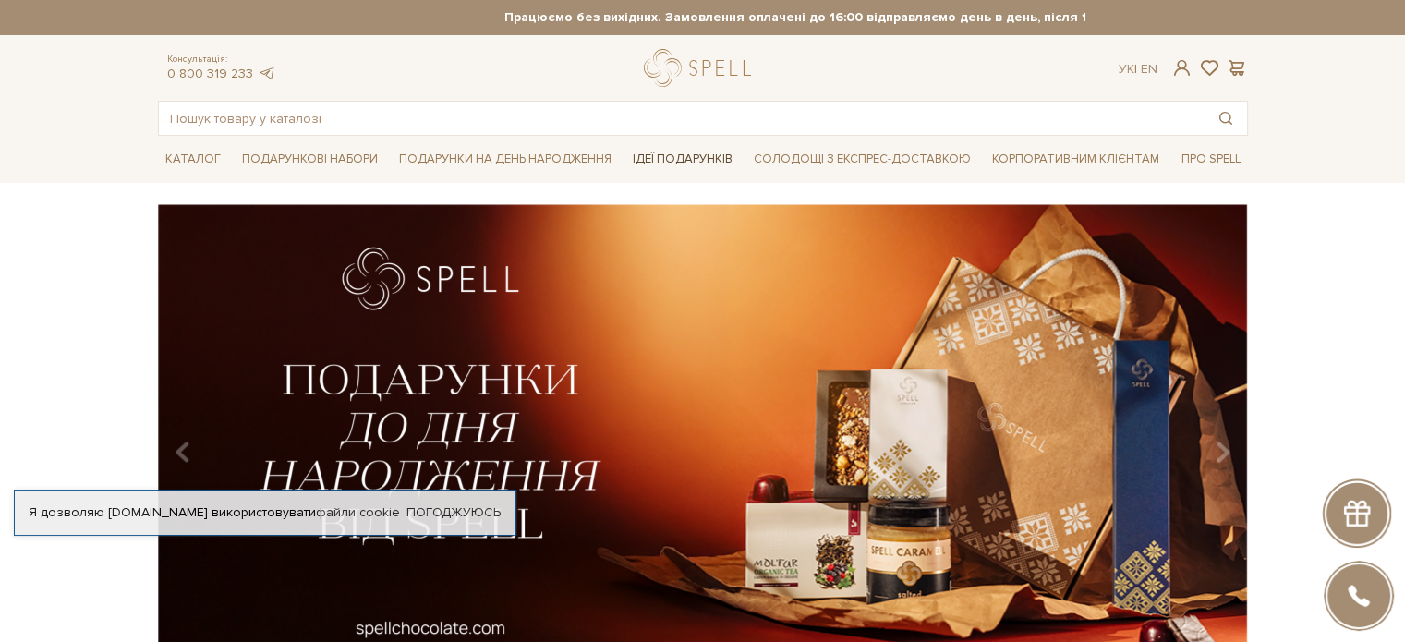
click at [677, 146] on span "Ідеї подарунків" at bounding box center [682, 159] width 115 height 29
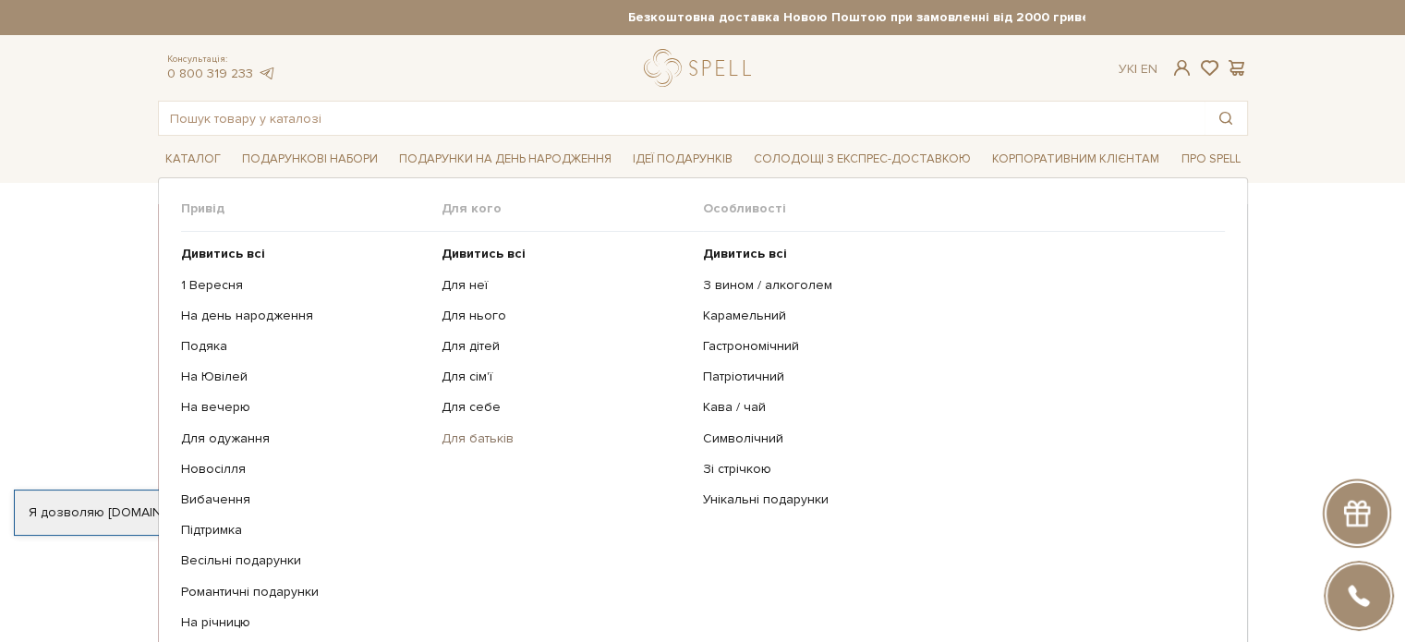
click at [463, 435] on link "Для батьків" at bounding box center [566, 438] width 248 height 17
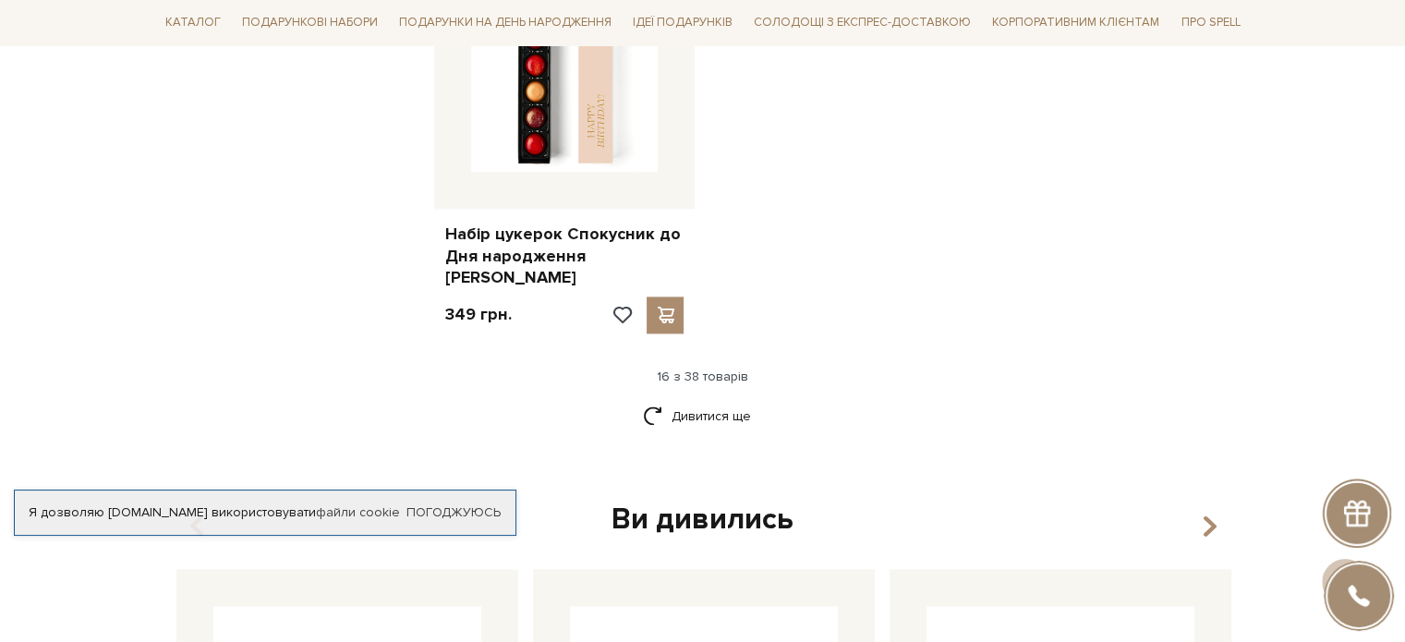
scroll to position [2494, 0]
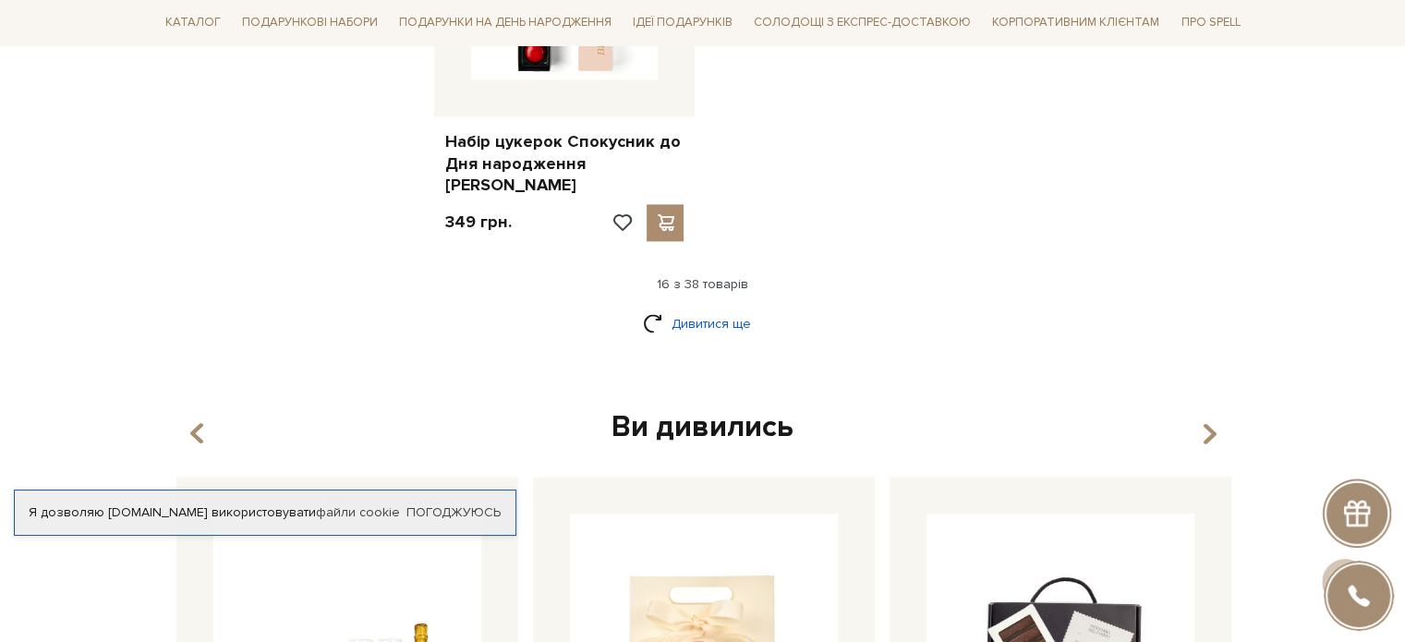
click at [723, 308] on link "Дивитися ще" at bounding box center [703, 324] width 120 height 32
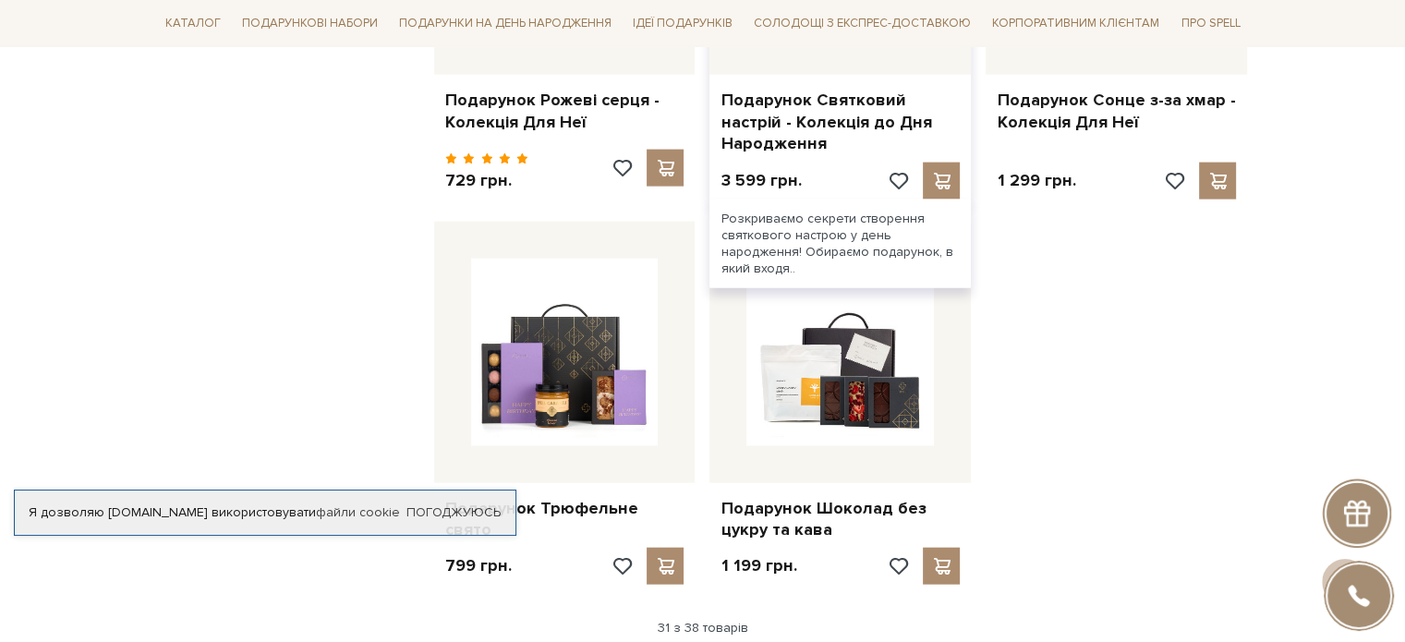
scroll to position [4342, 0]
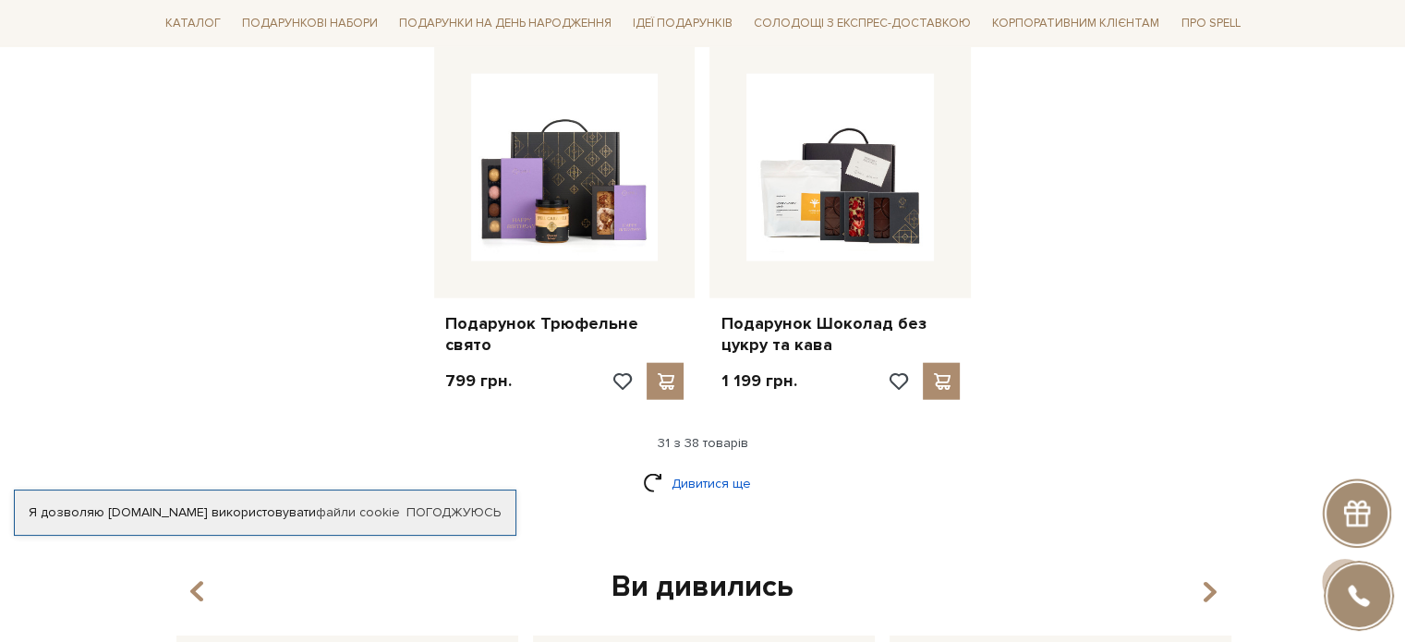
click at [687, 467] on link "Дивитися ще" at bounding box center [703, 483] width 120 height 32
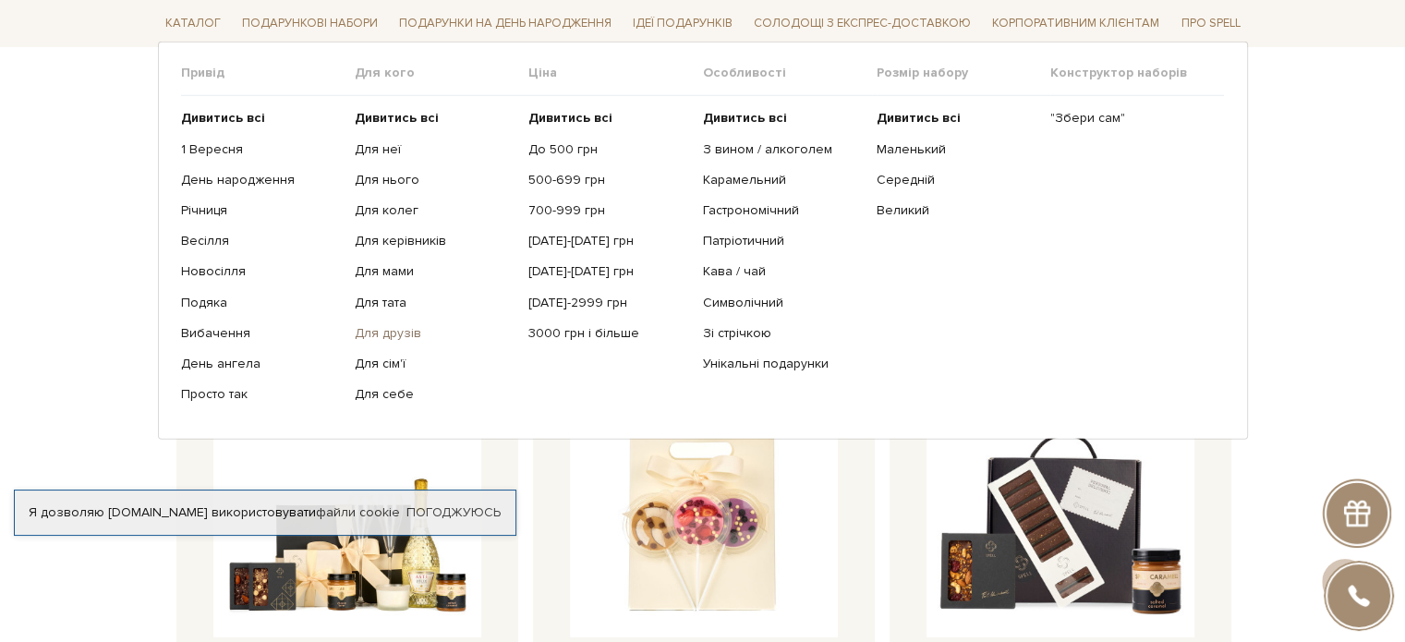
scroll to position [5450, 0]
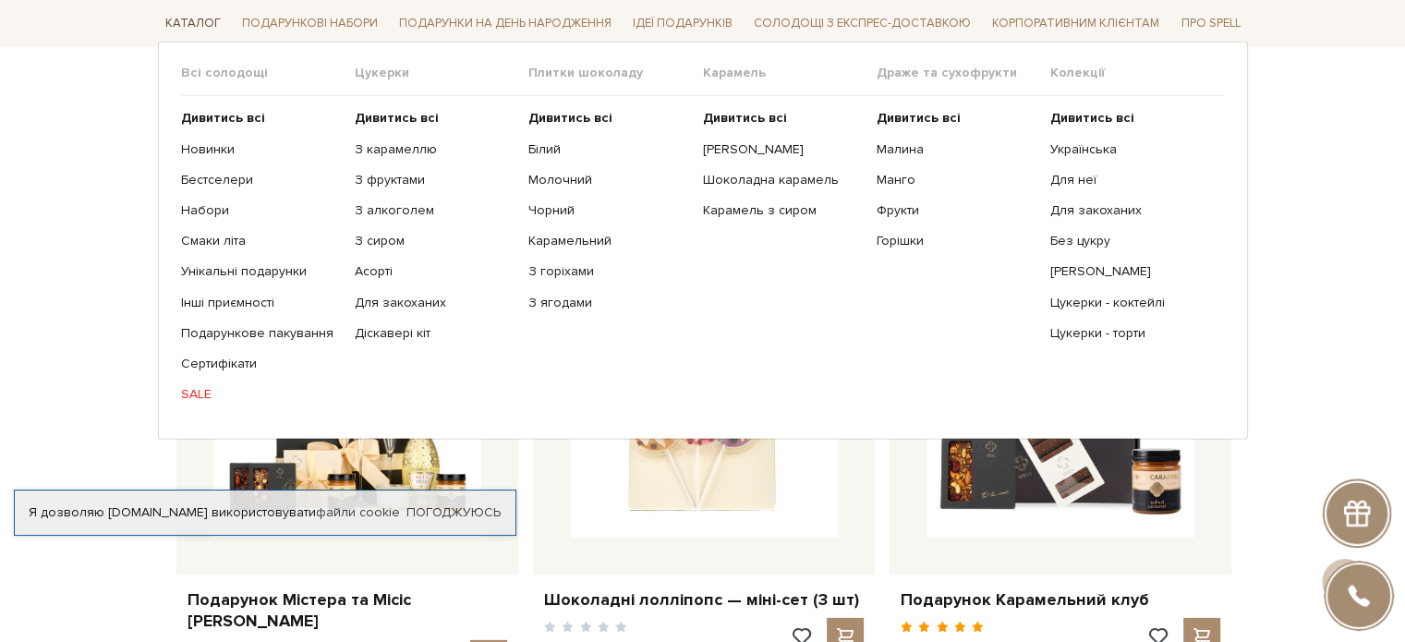
click at [196, 19] on span "Каталог" at bounding box center [193, 23] width 70 height 29
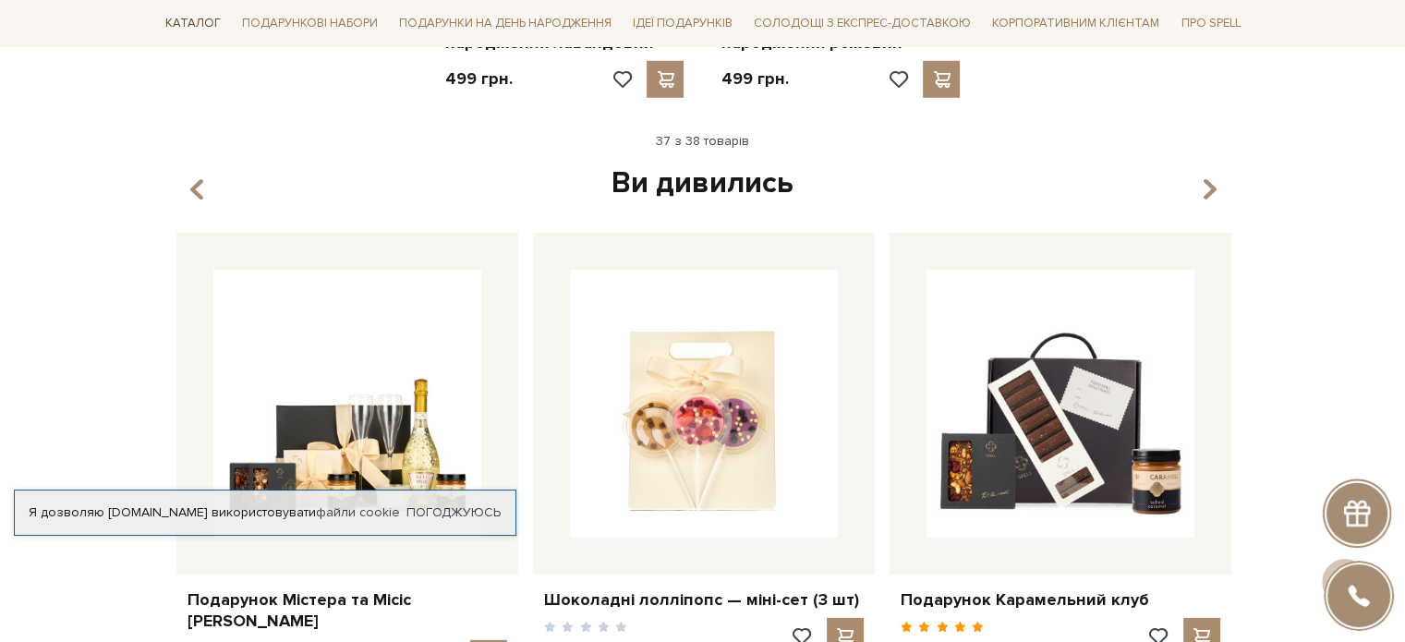
click at [196, 19] on span "Каталог" at bounding box center [193, 23] width 70 height 29
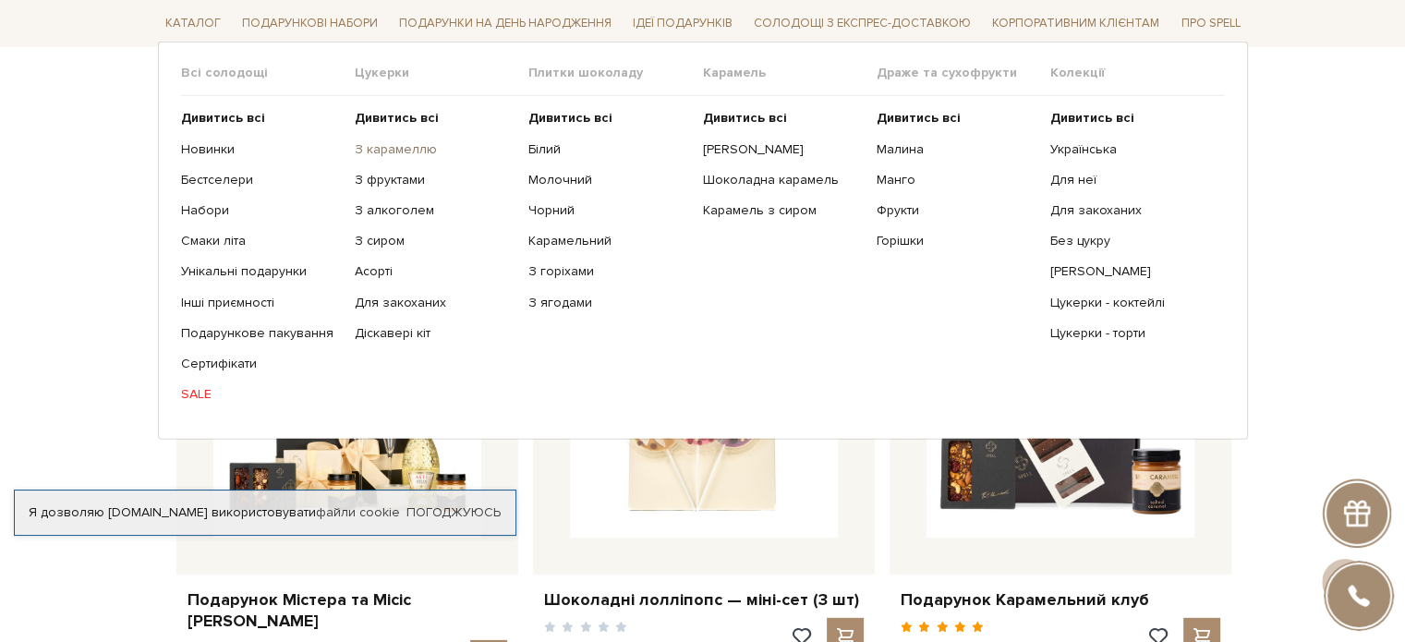
click at [394, 151] on link "З карамеллю" at bounding box center [435, 148] width 160 height 17
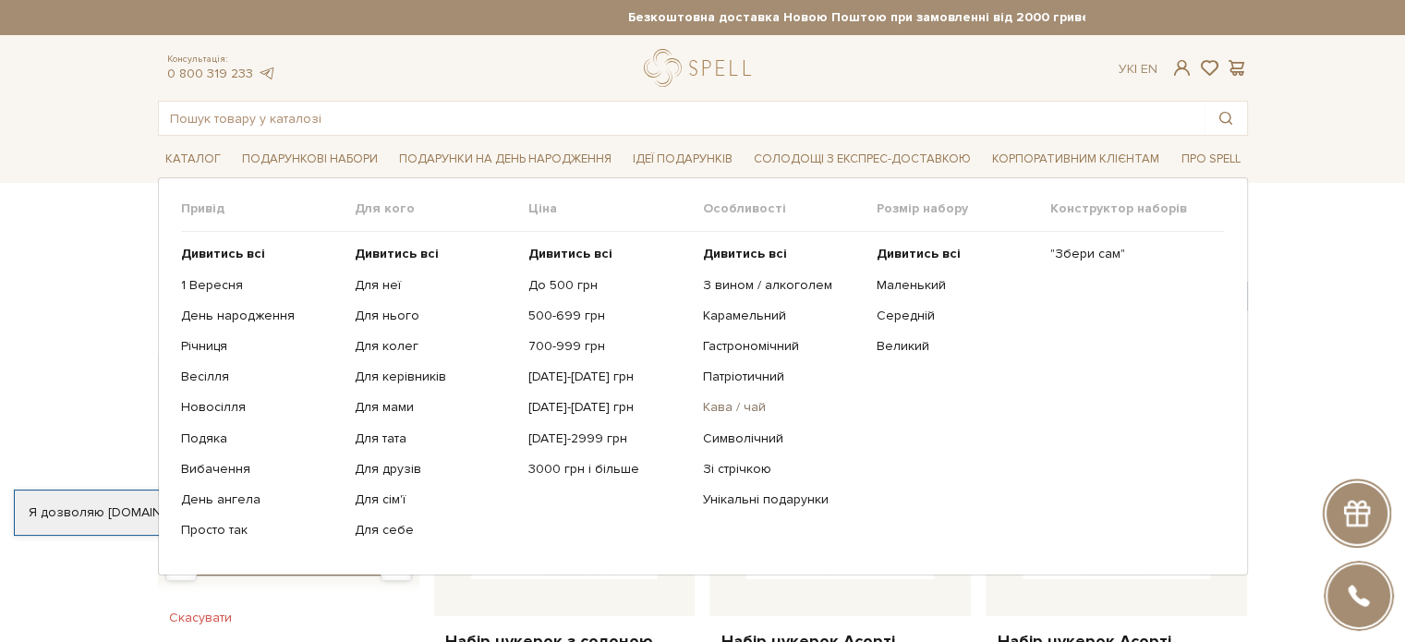
click at [753, 410] on link "Кава / чай" at bounding box center [782, 407] width 160 height 17
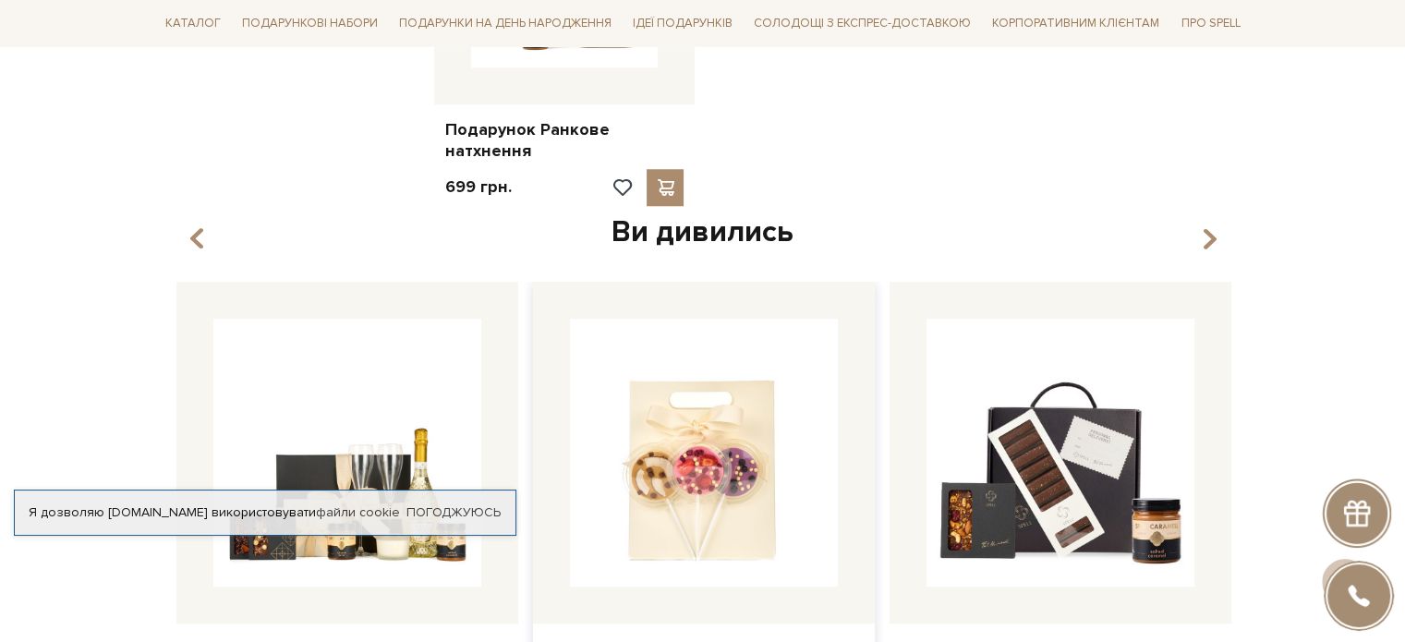
scroll to position [1755, 0]
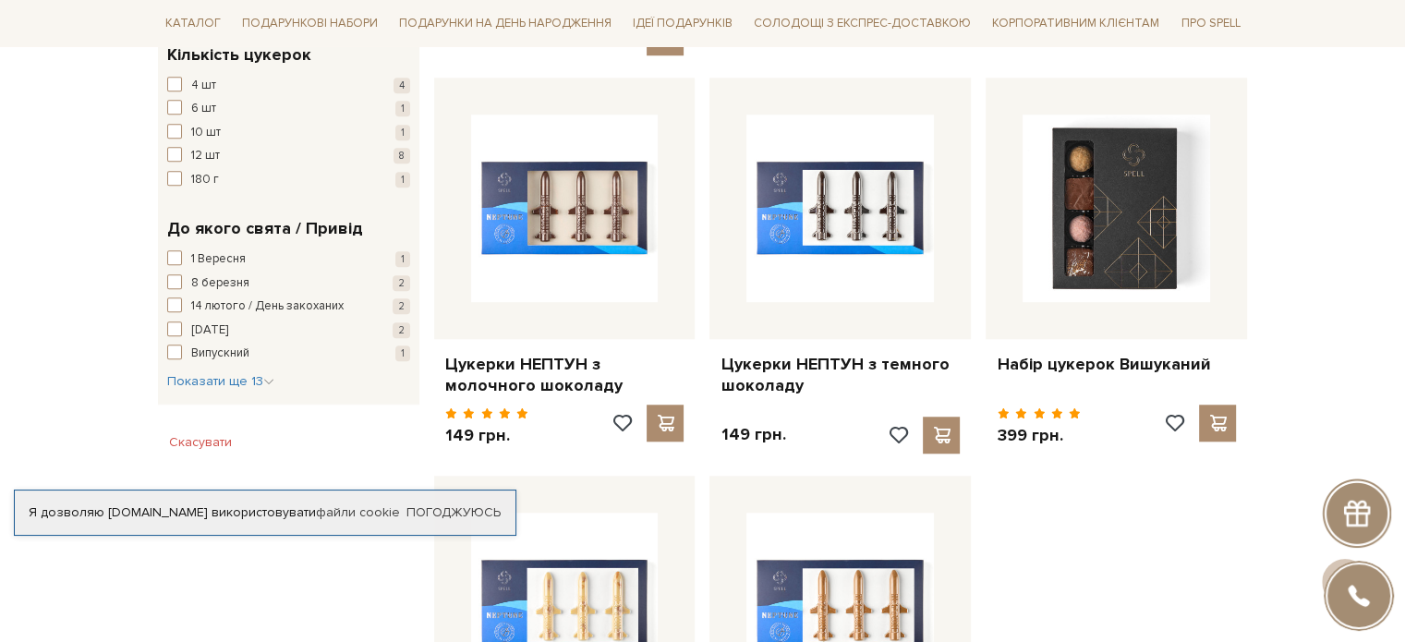
scroll to position [1570, 0]
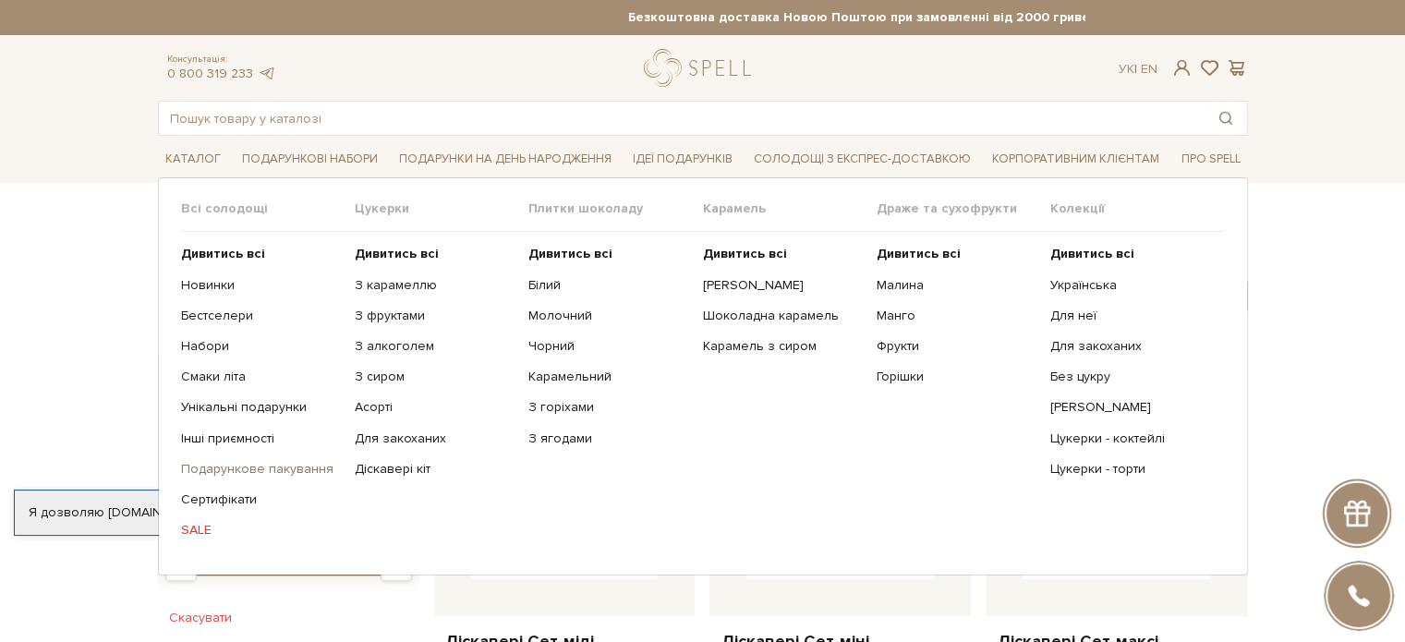
click at [235, 466] on link "Подарункове пакування" at bounding box center [261, 469] width 160 height 17
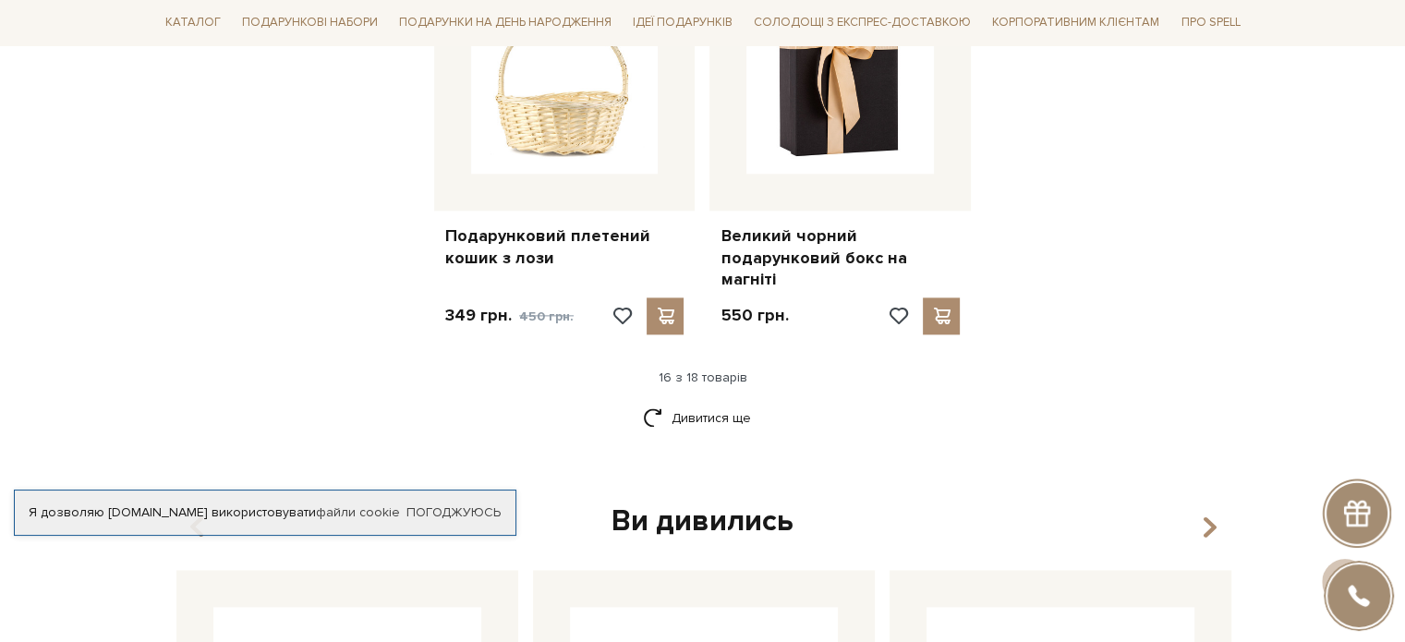
scroll to position [2310, 0]
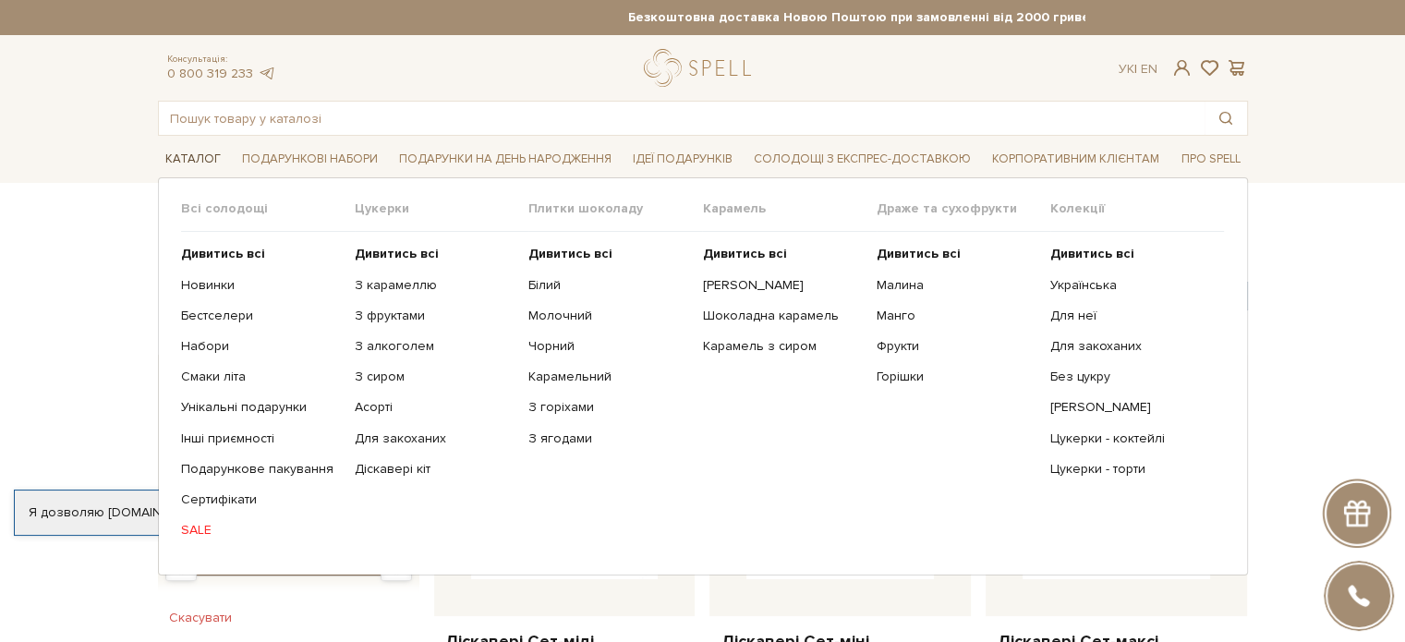
click at [188, 153] on span "Каталог" at bounding box center [193, 159] width 70 height 29
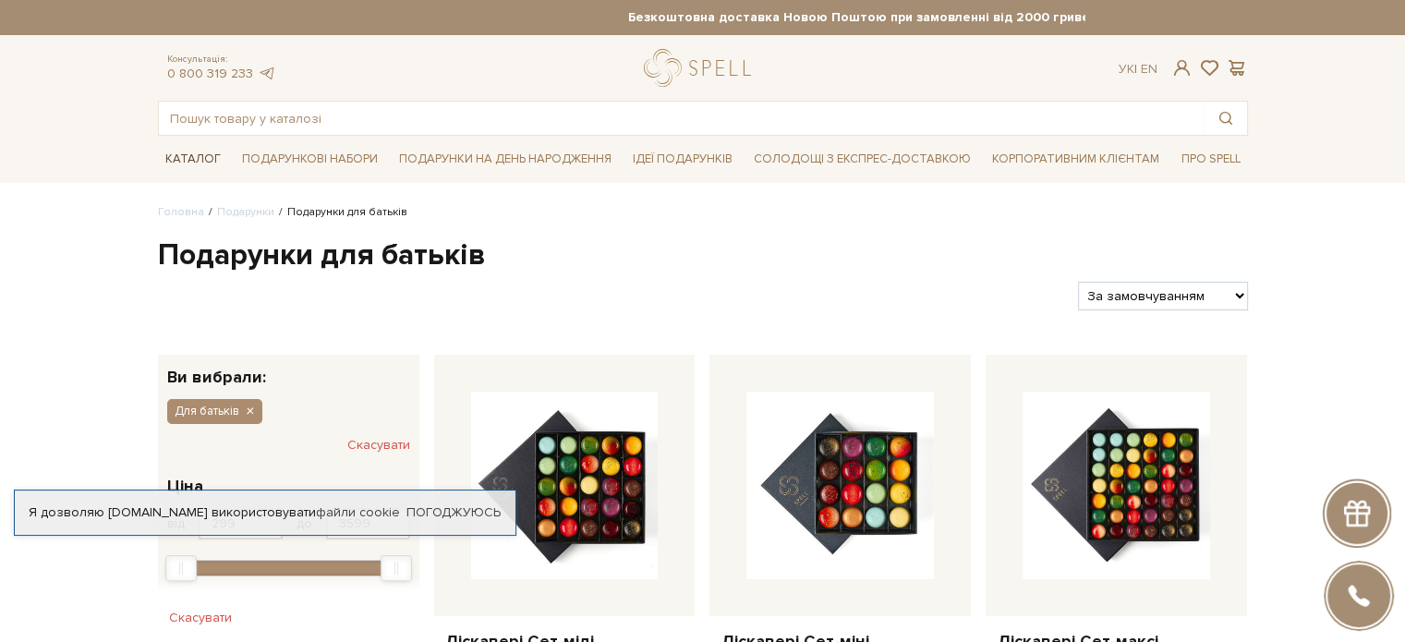
click at [188, 153] on span "Каталог" at bounding box center [193, 159] width 70 height 29
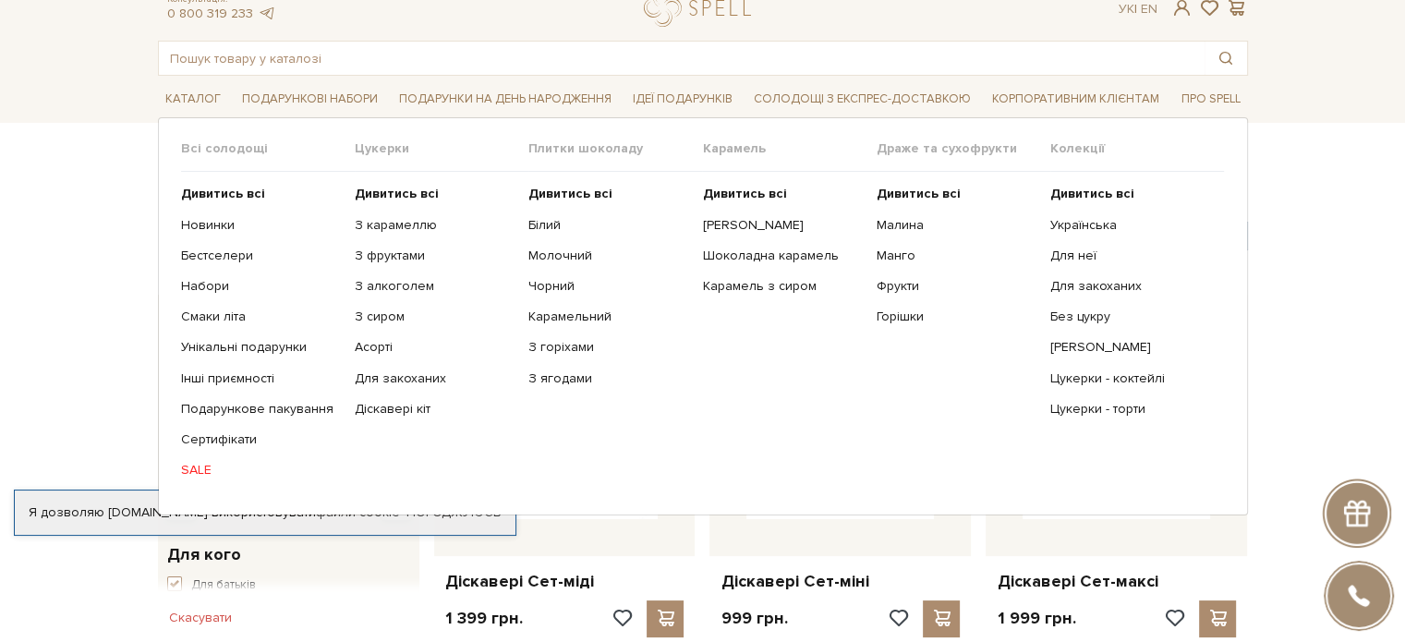
scroll to position [92, 0]
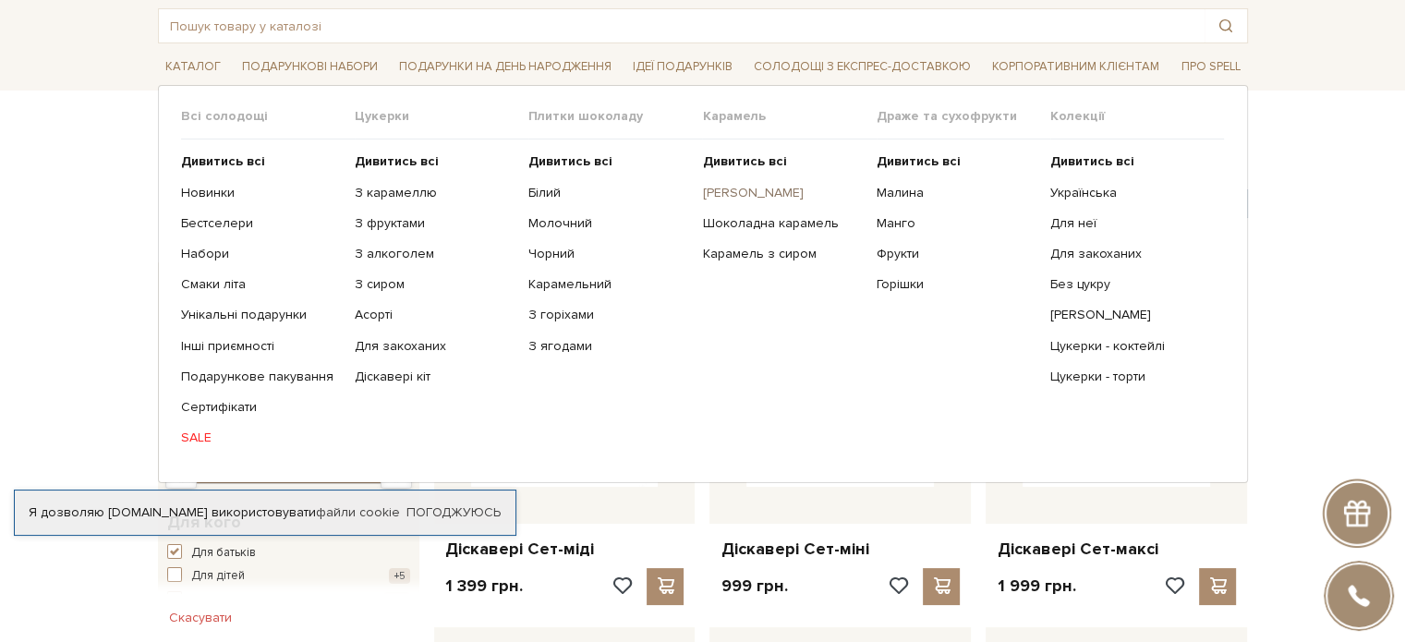
click at [748, 188] on link "[PERSON_NAME]" at bounding box center [782, 193] width 160 height 17
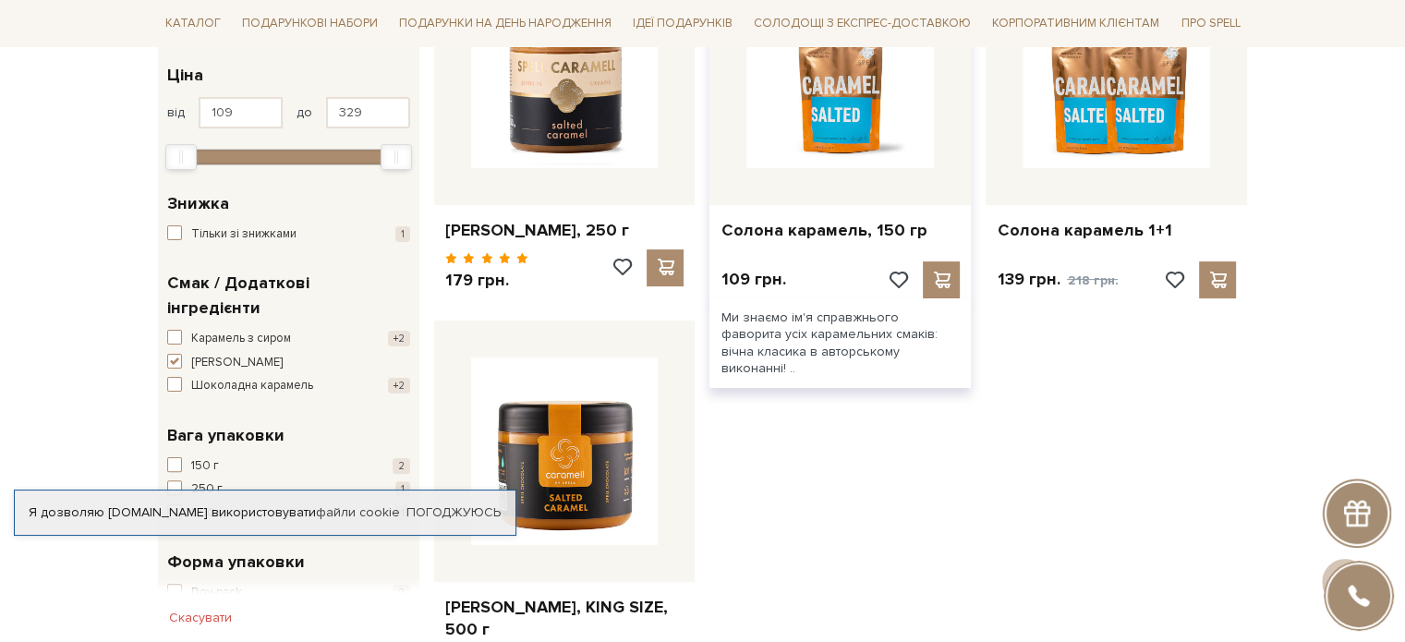
scroll to position [554, 0]
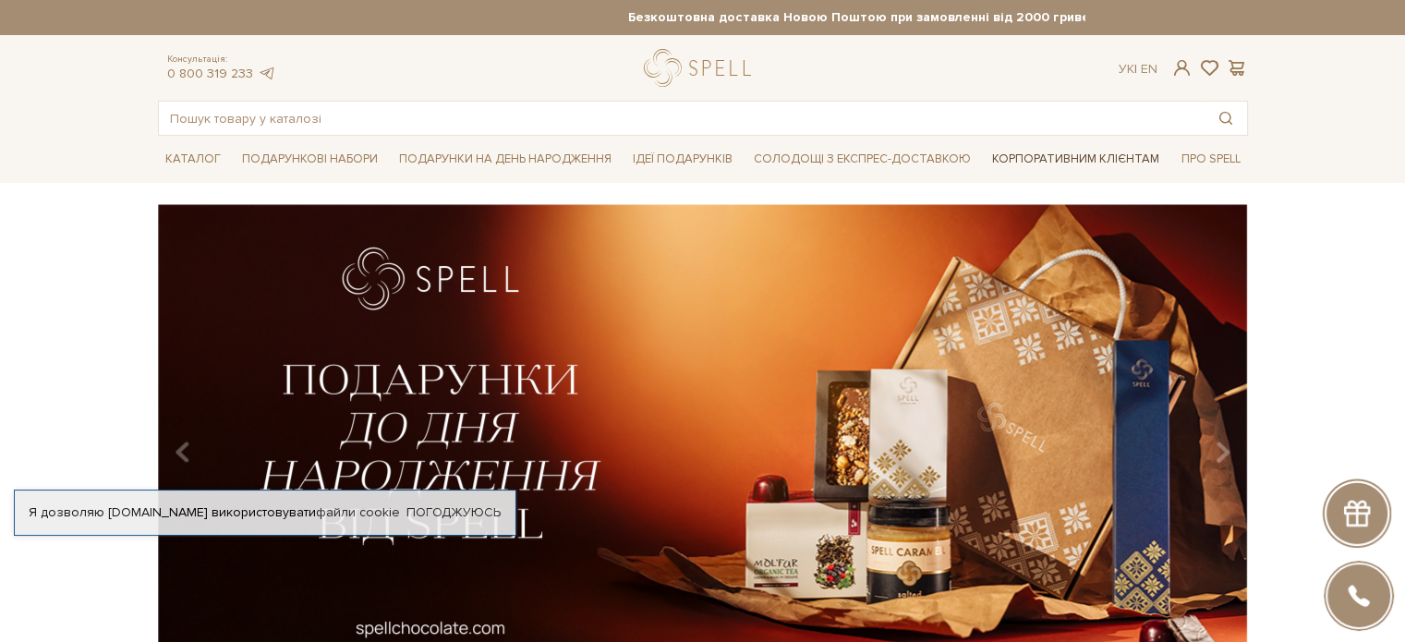
click at [1104, 164] on link "Корпоративним клієнтам" at bounding box center [1076, 158] width 182 height 31
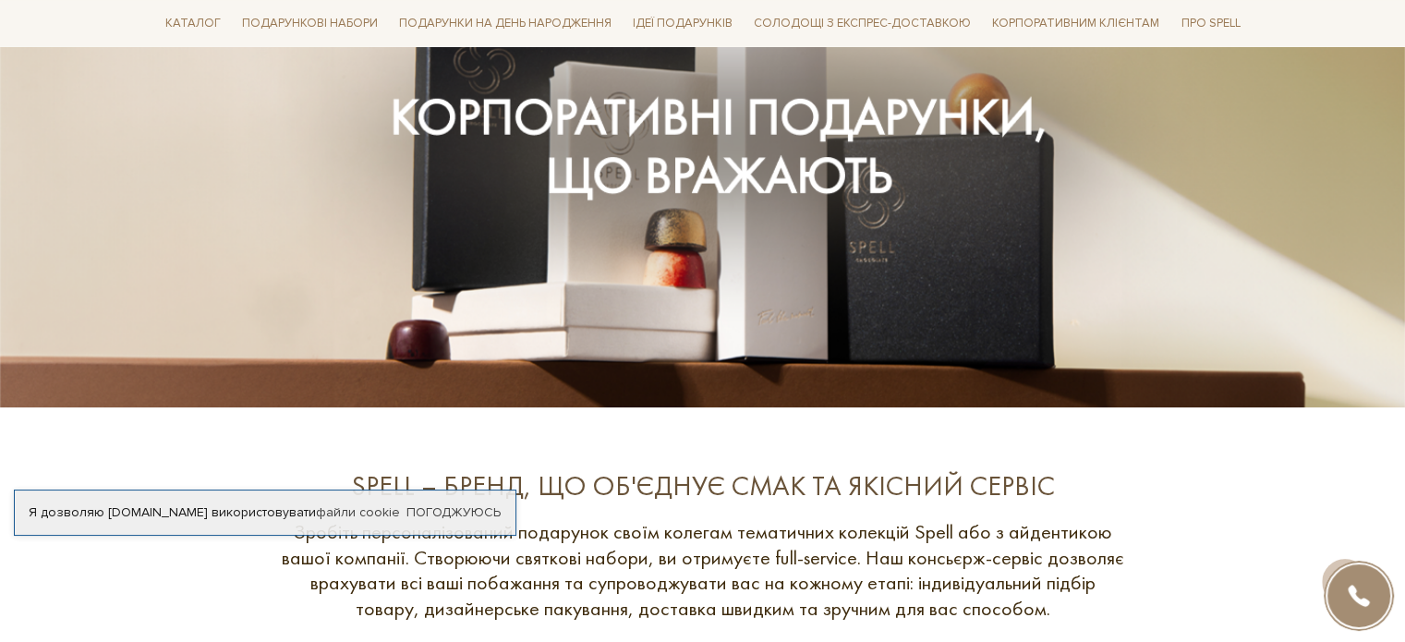
scroll to position [92, 0]
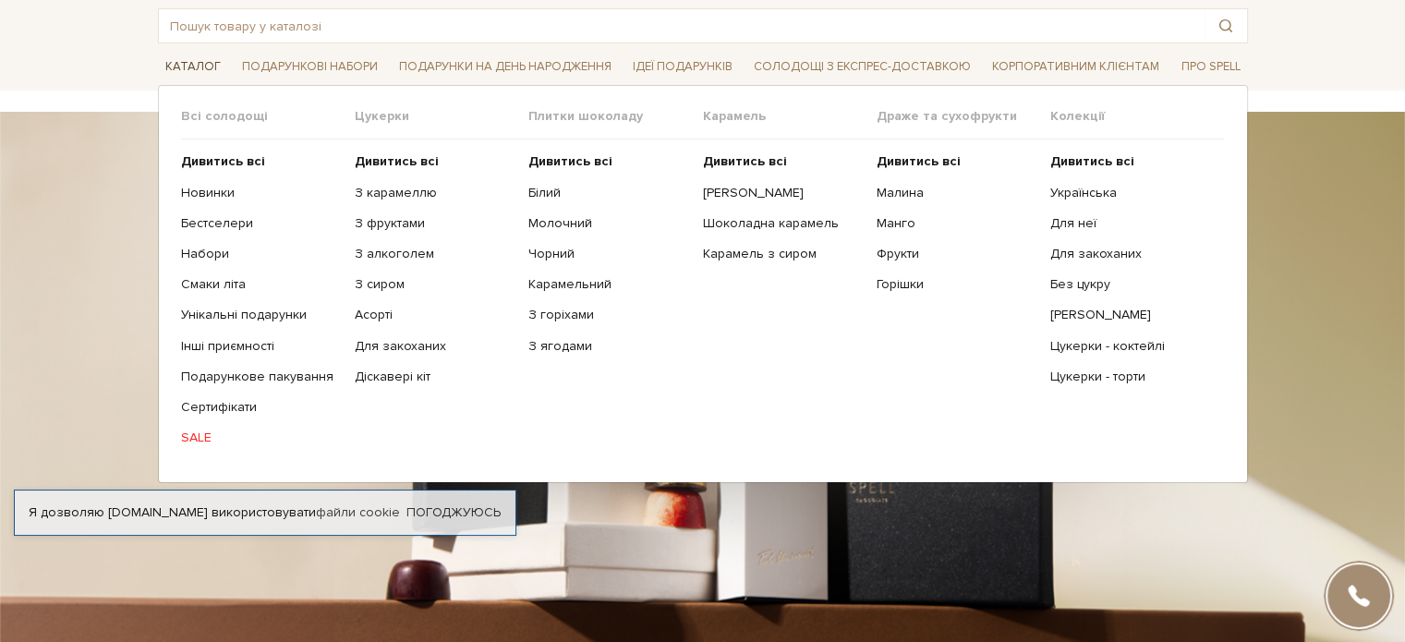
click at [170, 66] on span "Каталог" at bounding box center [193, 67] width 70 height 29
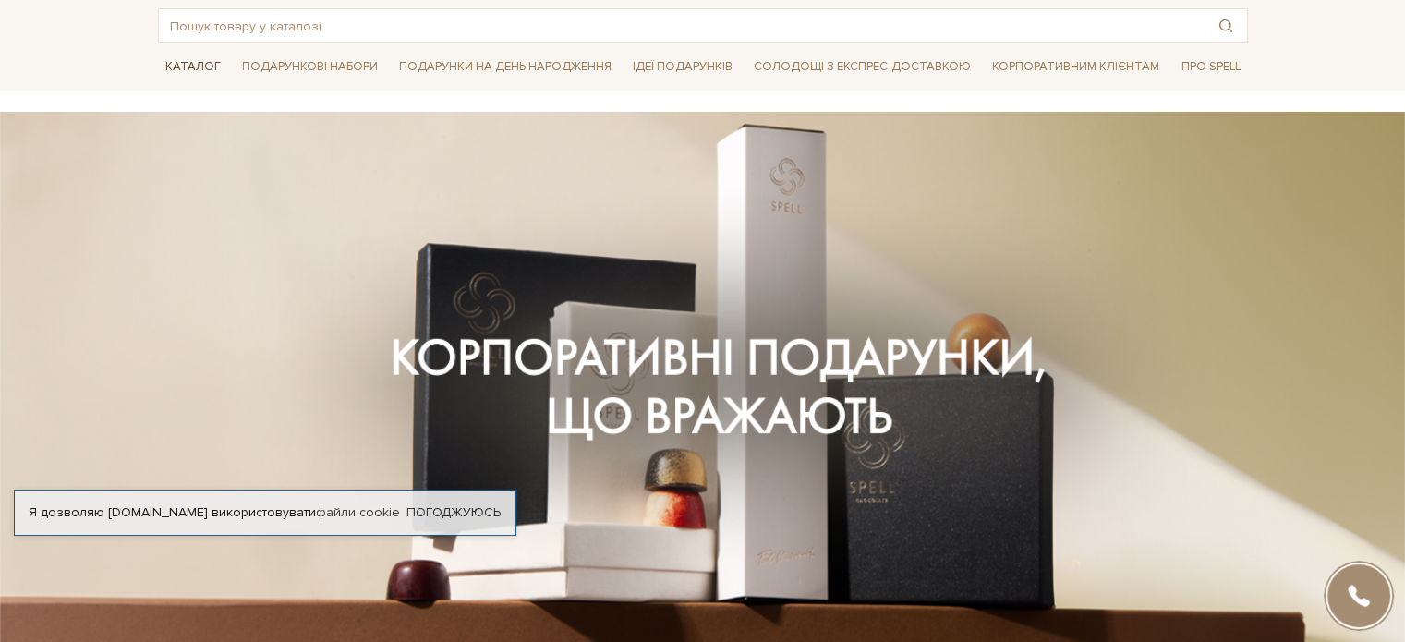
click at [183, 59] on span "Каталог" at bounding box center [193, 67] width 70 height 29
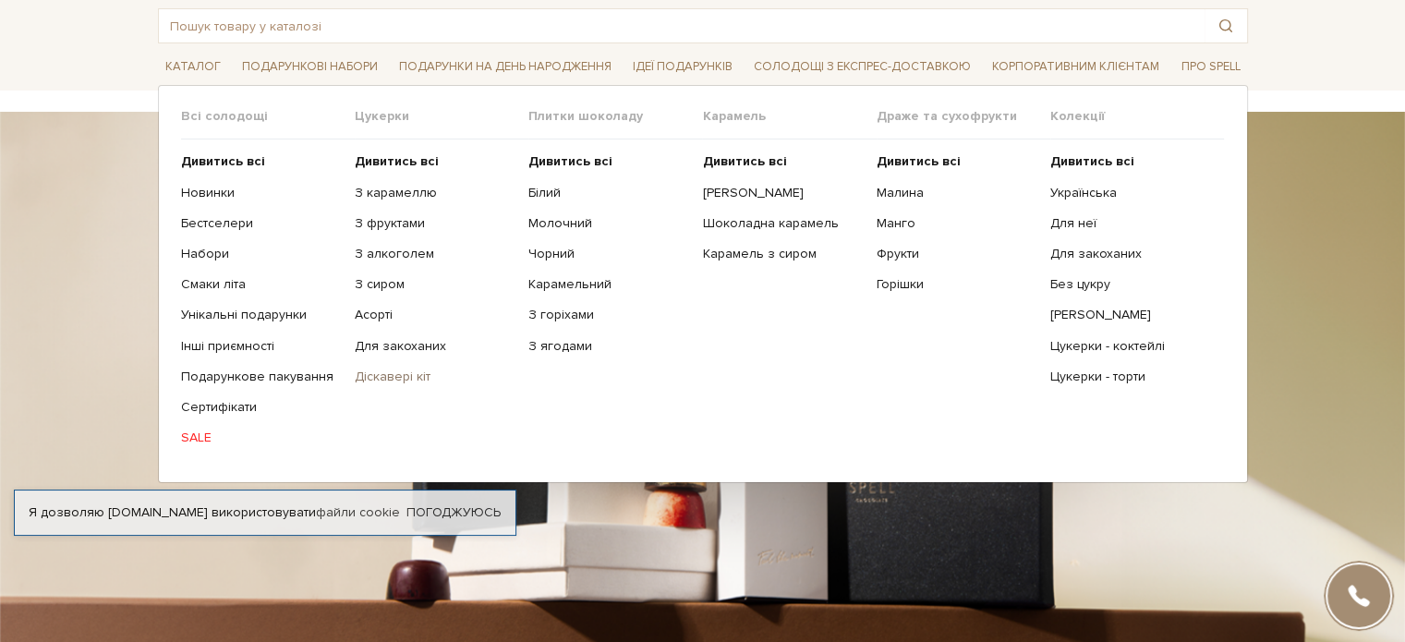
click at [379, 380] on link "Діскавері кіт" at bounding box center [435, 377] width 160 height 17
click at [198, 62] on span "Каталог" at bounding box center [193, 67] width 70 height 29
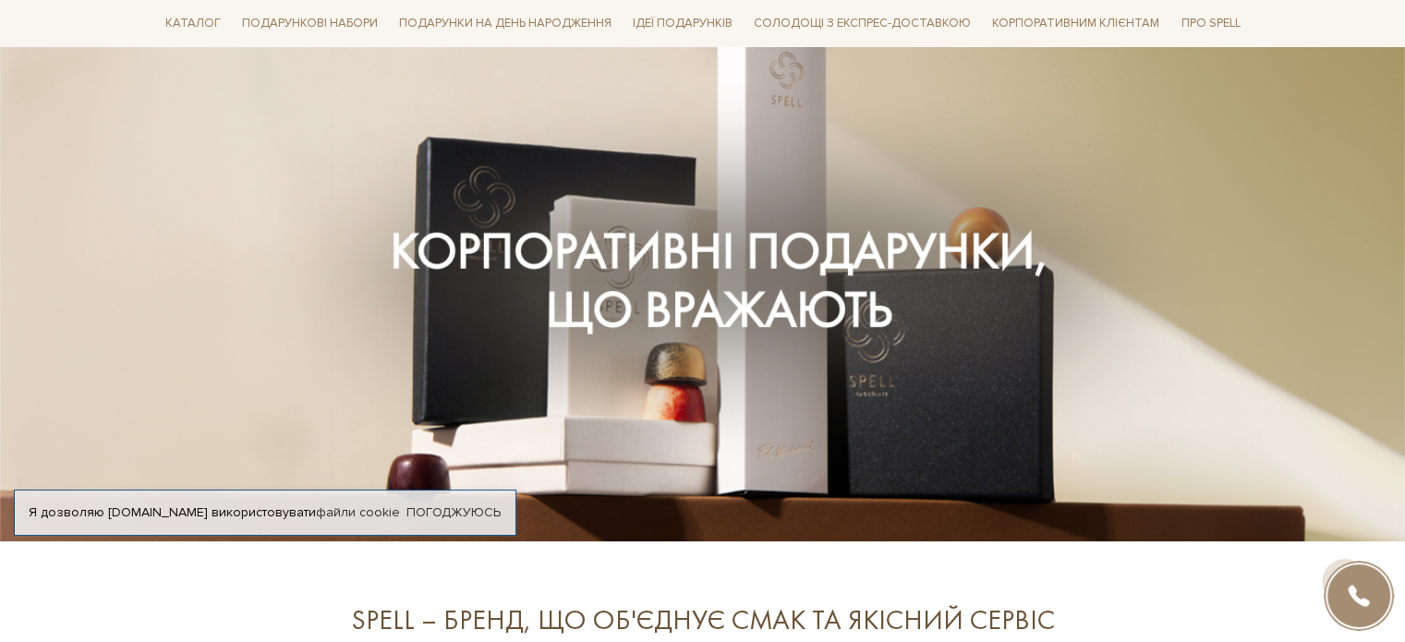
scroll to position [277, 0]
